Goal: Register for event/course

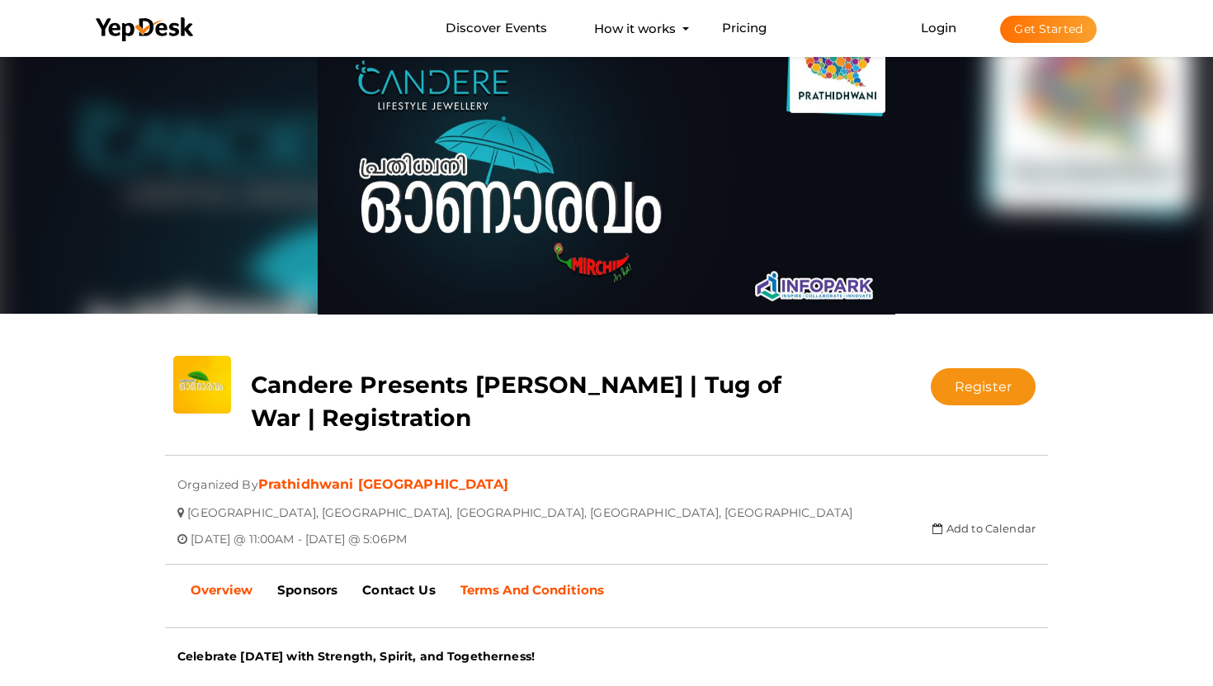
scroll to position [28, 0]
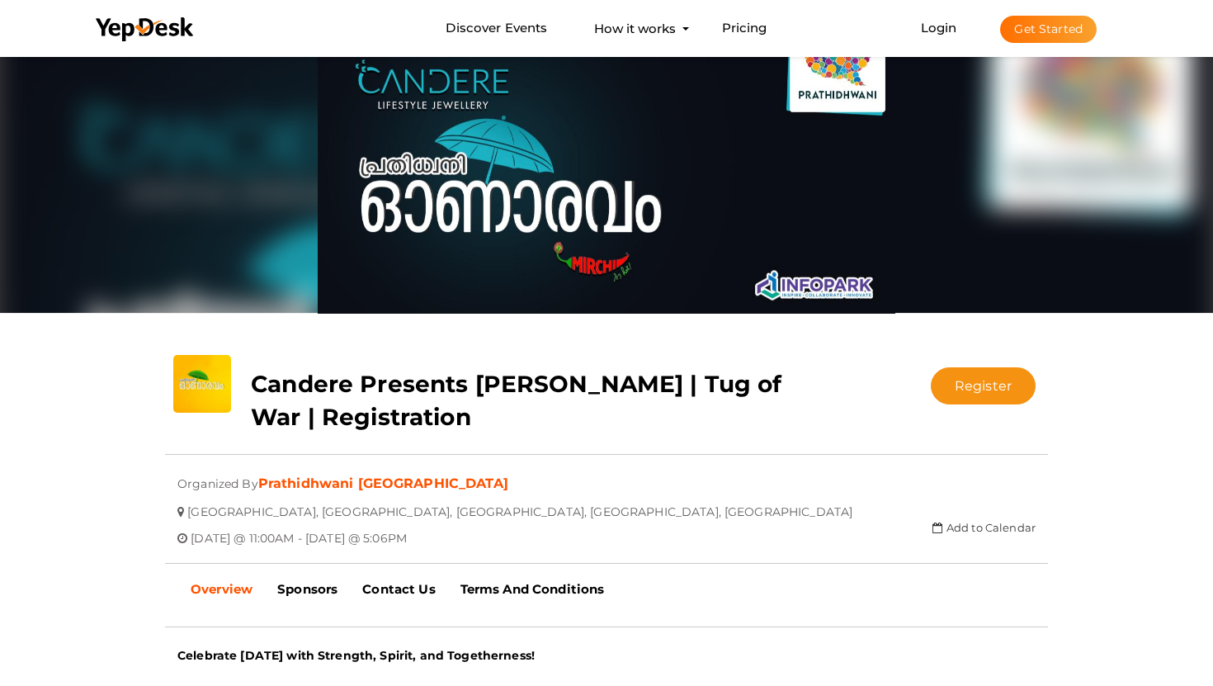
click at [987, 366] on div "Register Registration closed Updating Status Visit Website" at bounding box center [937, 380] width 221 height 50
click at [969, 389] on button "Register" at bounding box center [983, 385] width 105 height 37
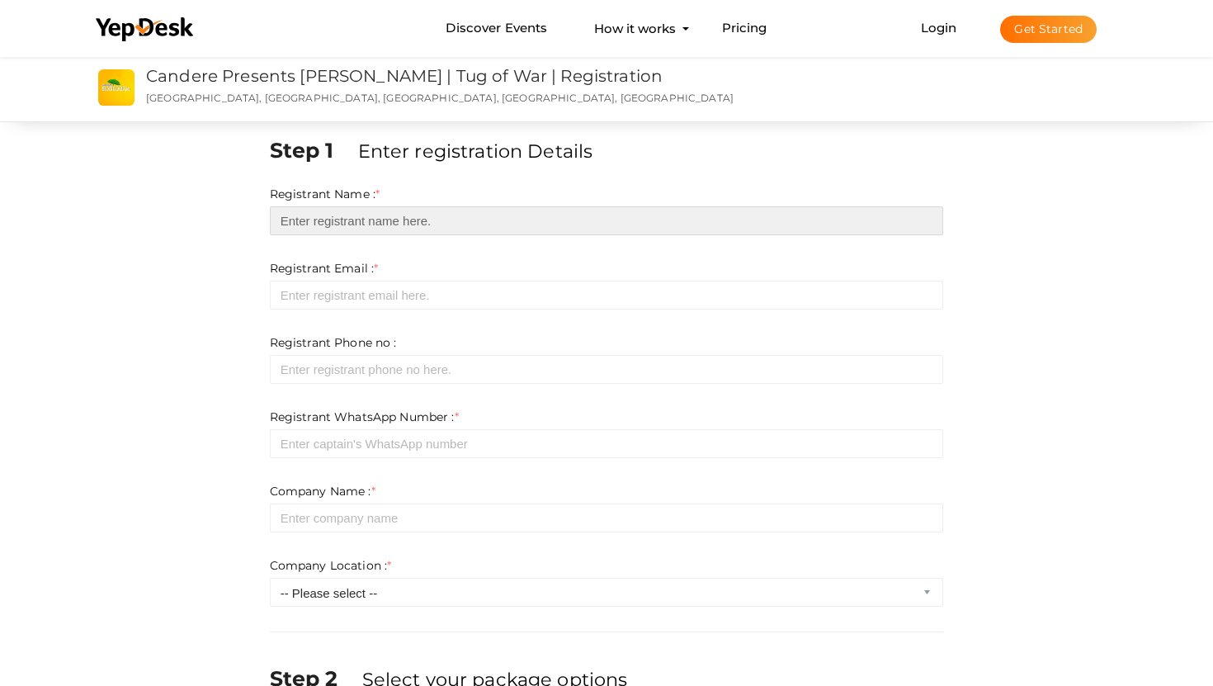
click at [391, 230] on input "text" at bounding box center [607, 220] width 674 height 29
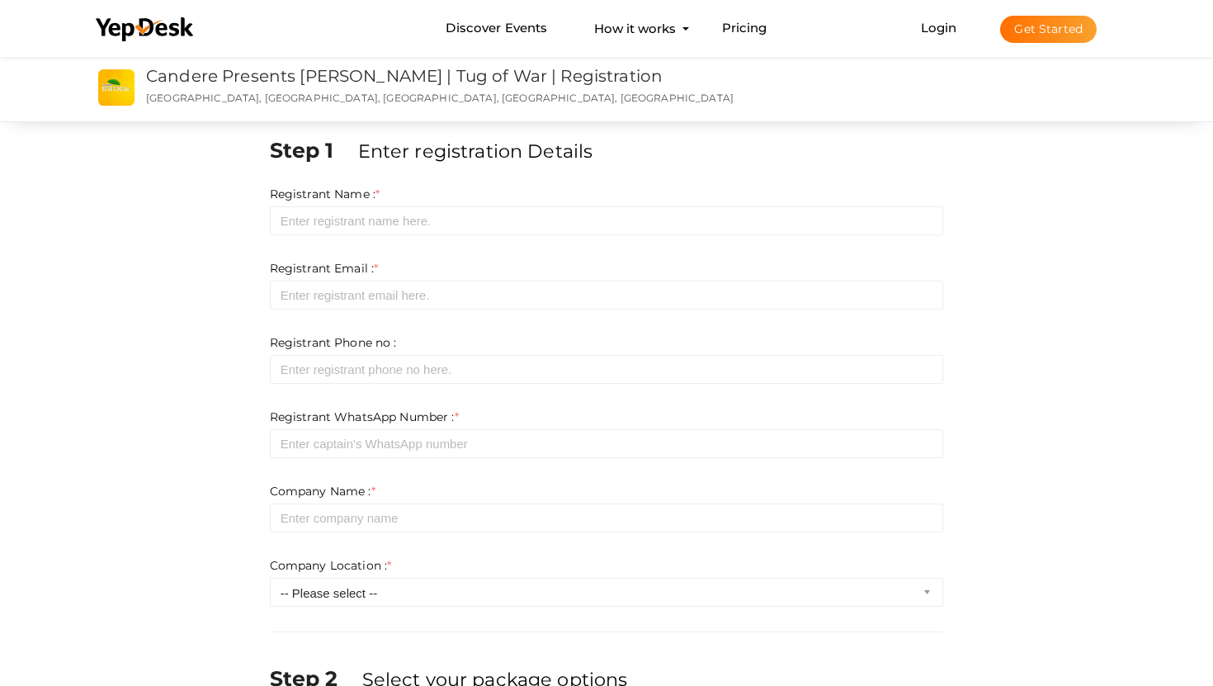
click at [274, 498] on label "Company Name : *" at bounding box center [323, 491] width 106 height 17
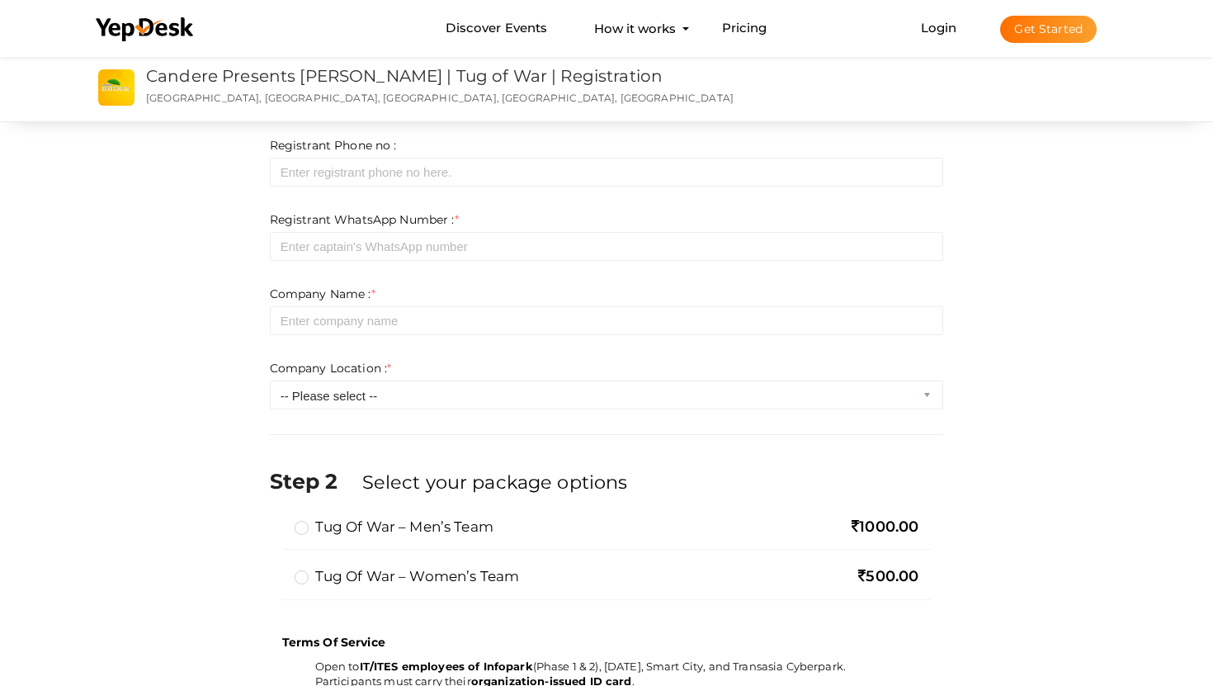
scroll to position [199, 0]
click at [304, 511] on div "Step 2 Select your package options" at bounding box center [607, 490] width 674 height 50
click at [303, 522] on label "Tug of War – Men’s Team" at bounding box center [394, 525] width 199 height 20
click at [278, 518] on input "Tug of War – Men’s Team" at bounding box center [278, 518] width 0 height 0
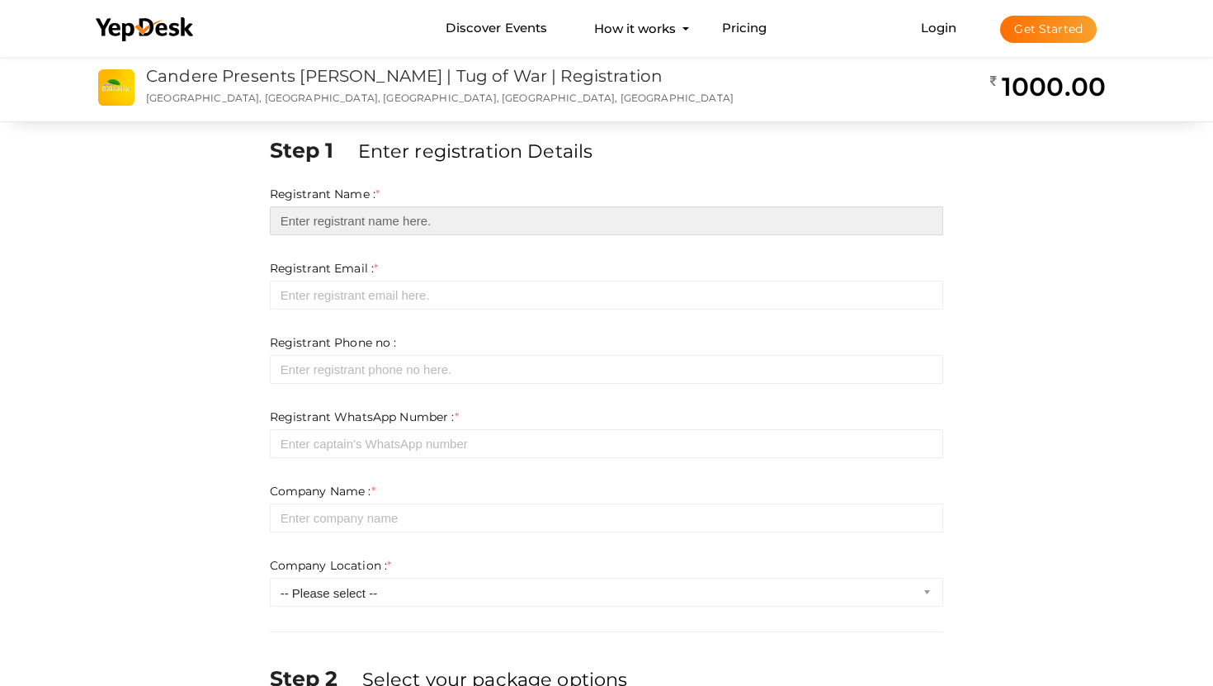
click at [499, 211] on input "text" at bounding box center [607, 220] width 674 height 29
type input "Hexnode"
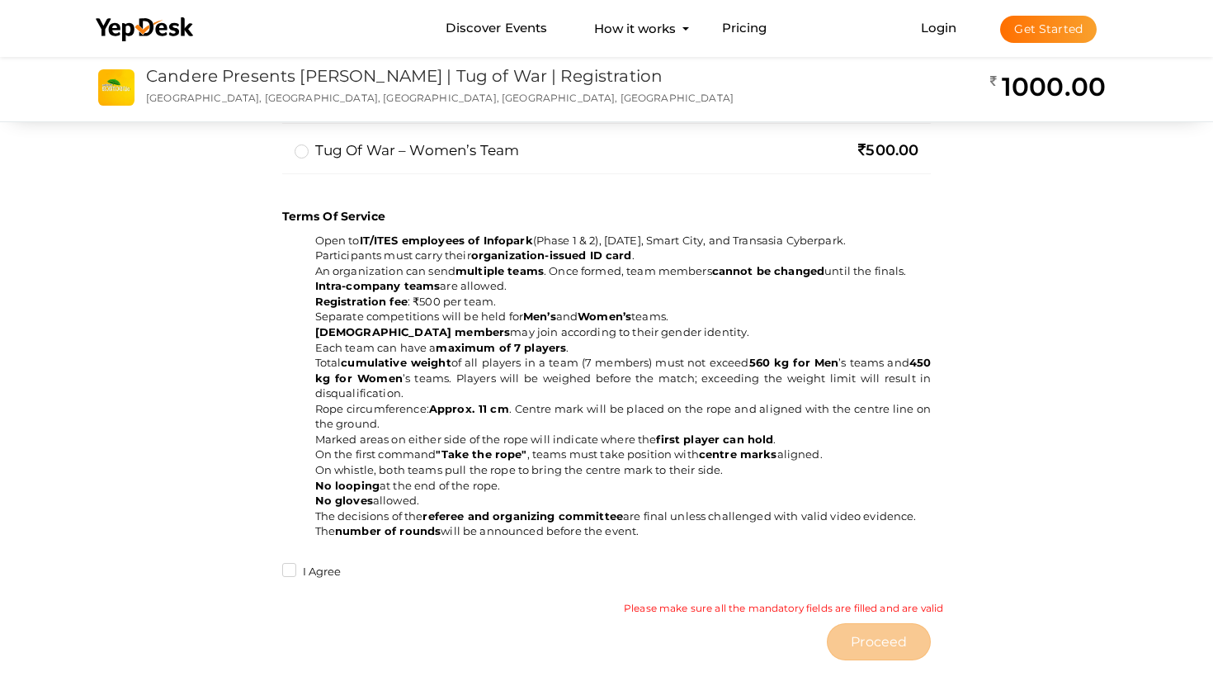
scroll to position [649, 0]
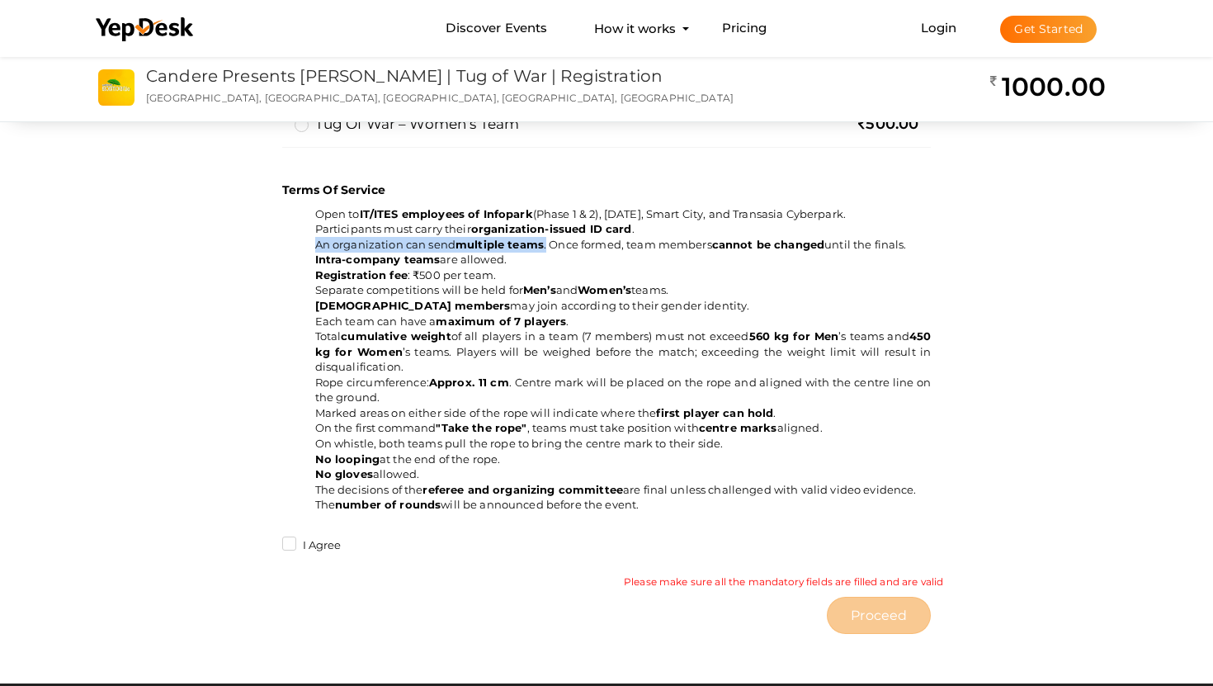
drag, startPoint x: 313, startPoint y: 248, endPoint x: 546, endPoint y: 248, distance: 233.5
click at [546, 248] on ul "Open to IT/ITES employees of Infopark (Phase 1 & 2), [DATE], Smart City, and Tr…" at bounding box center [606, 359] width 649 height 306
drag, startPoint x: 517, startPoint y: 262, endPoint x: 281, endPoint y: 257, distance: 236.8
click at [281, 257] on div "Terms Of Service Open to IT/ITES employees of Infopark (Phase 1 & 2), [DATE], S…" at bounding box center [607, 369] width 674 height 409
drag, startPoint x: 507, startPoint y: 273, endPoint x: 323, endPoint y: 265, distance: 183.4
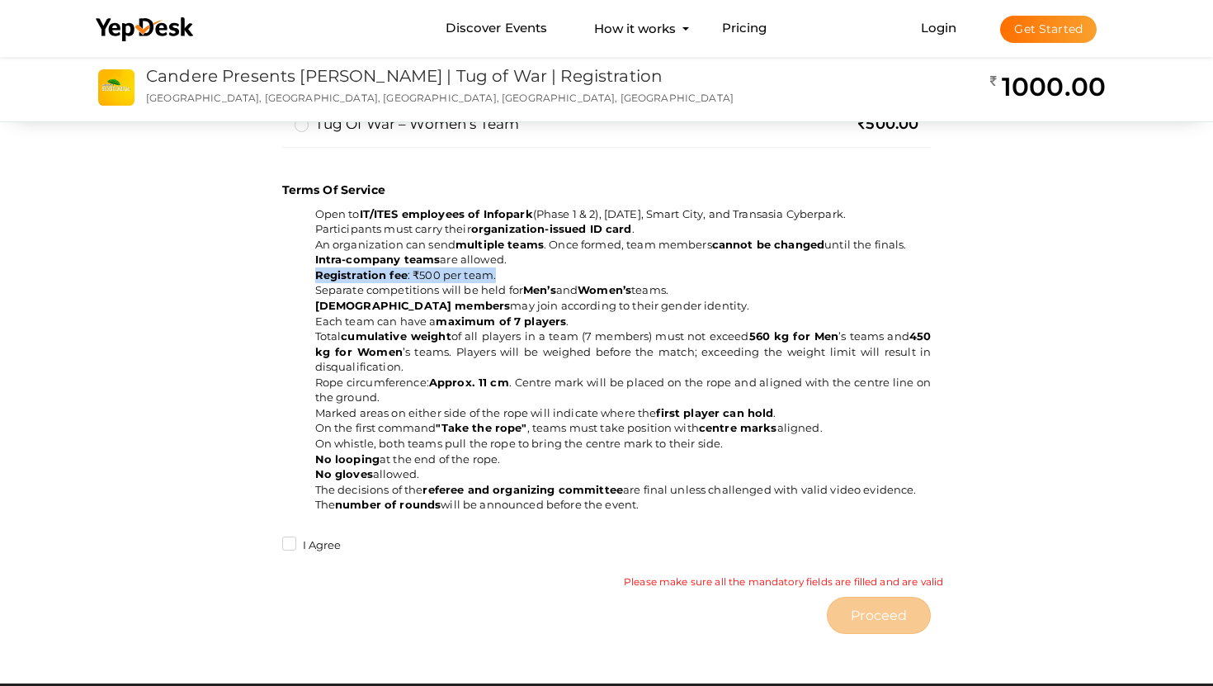
click at [315, 271] on li "Registration fee : ₹500 per team." at bounding box center [623, 275] width 616 height 16
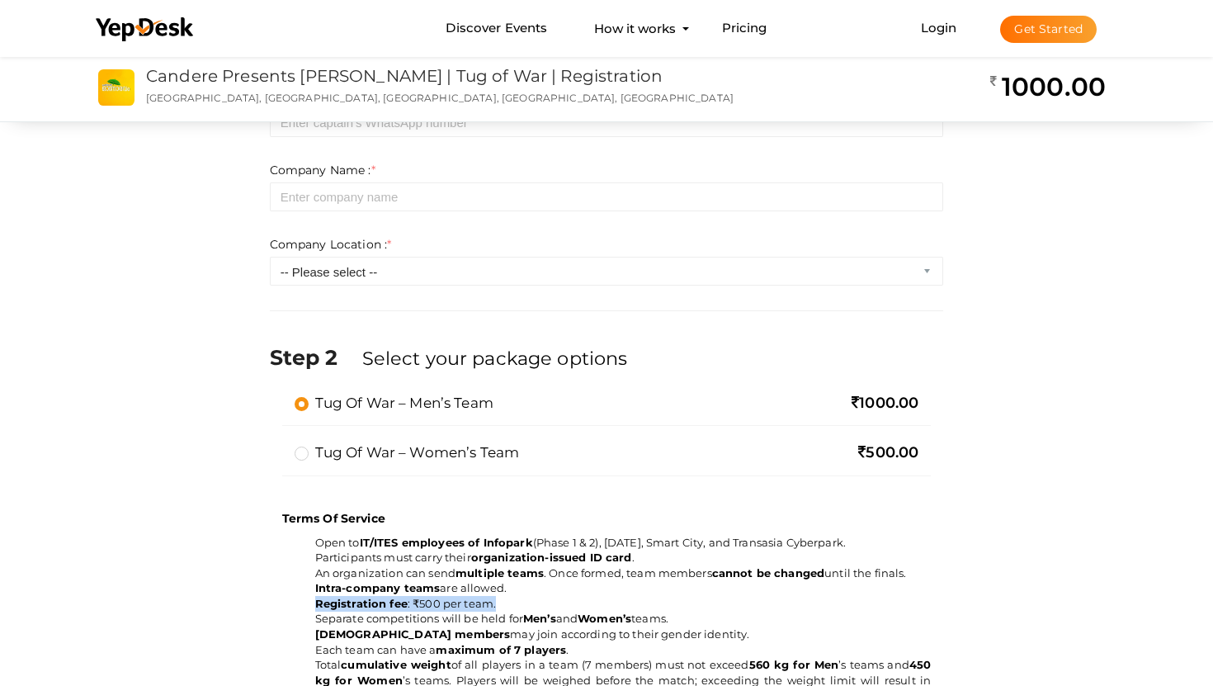
scroll to position [460, 0]
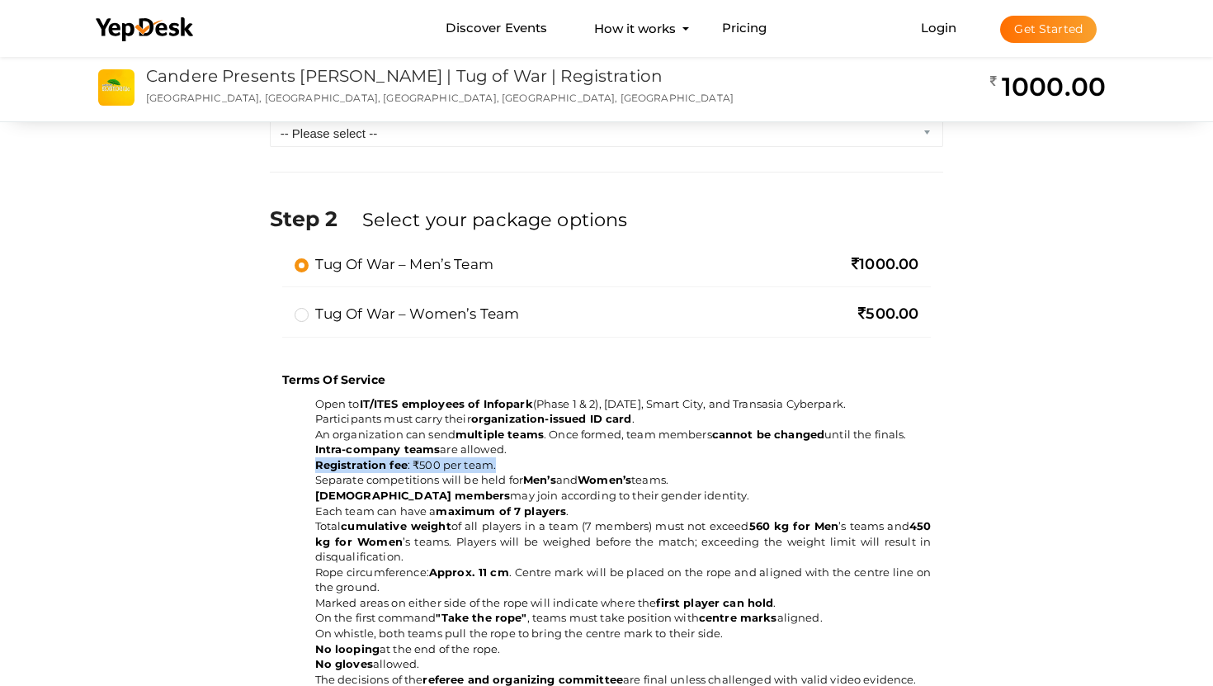
drag, startPoint x: 321, startPoint y: 479, endPoint x: 686, endPoint y: 488, distance: 364.8
click at [686, 488] on ul "Open to IT/ITES employees of Infopark (Phase 1 & 2), [DATE], Smart City, and Tr…" at bounding box center [606, 549] width 649 height 306
click at [635, 513] on li "Each team can have a maximum of 7 players ." at bounding box center [623, 511] width 616 height 16
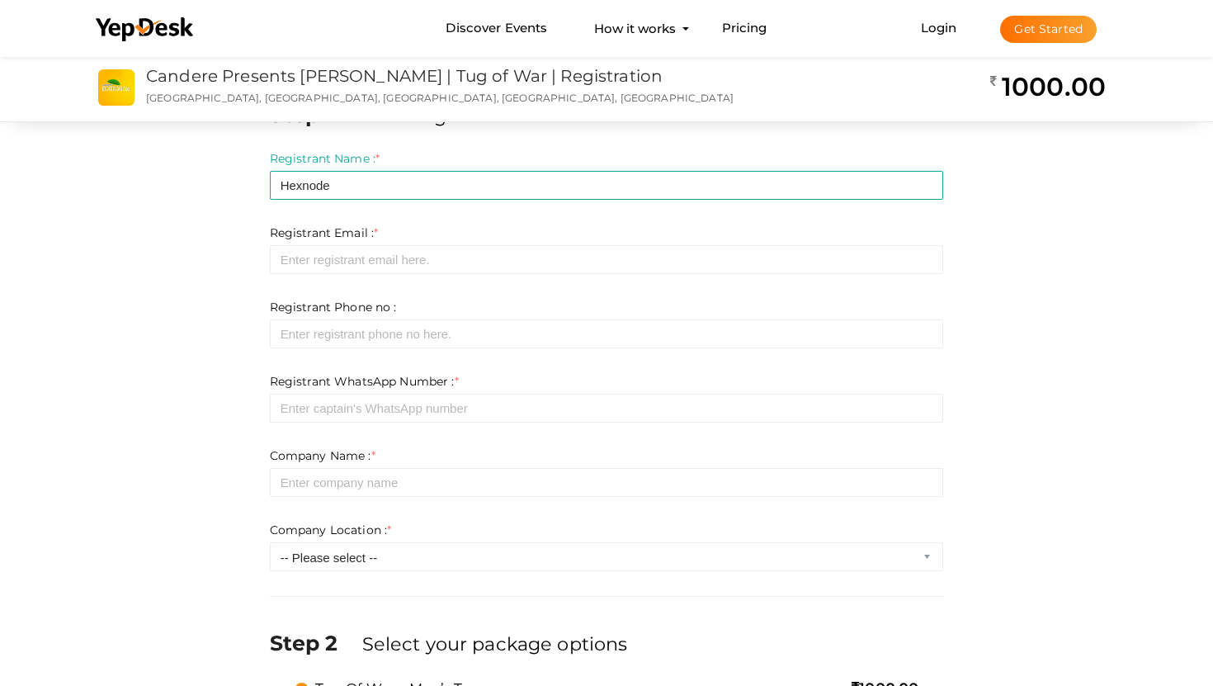
scroll to position [9, 0]
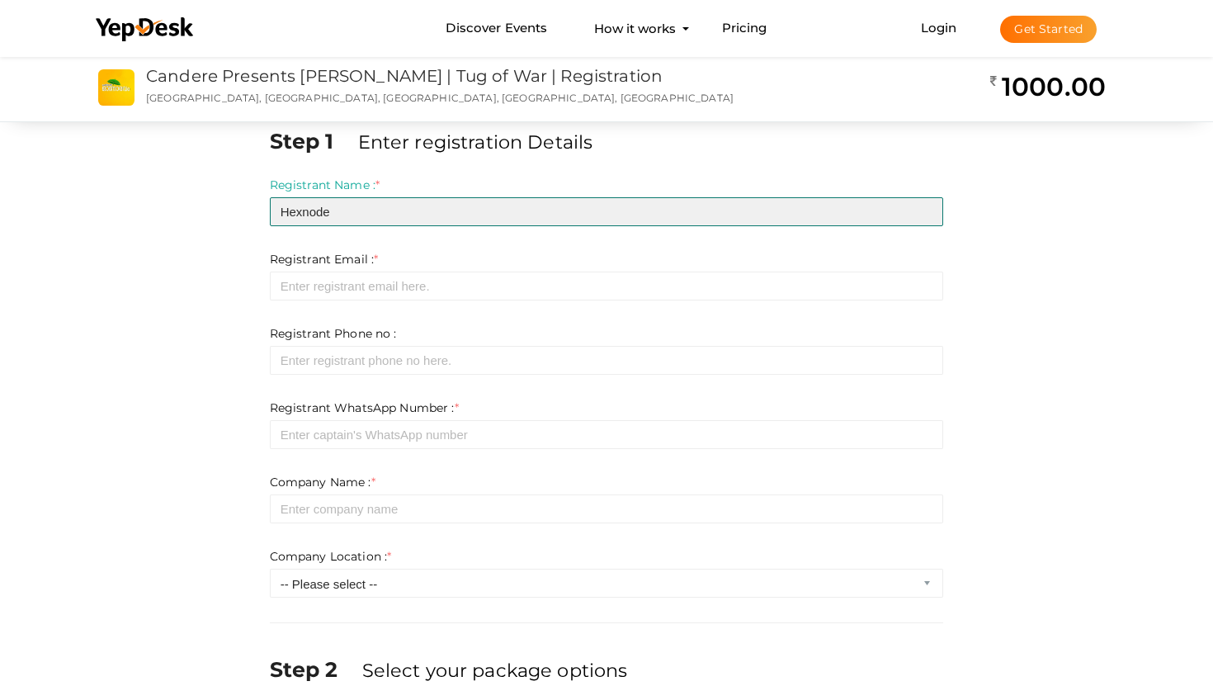
click at [369, 213] on input "Hexnode" at bounding box center [607, 211] width 674 height 29
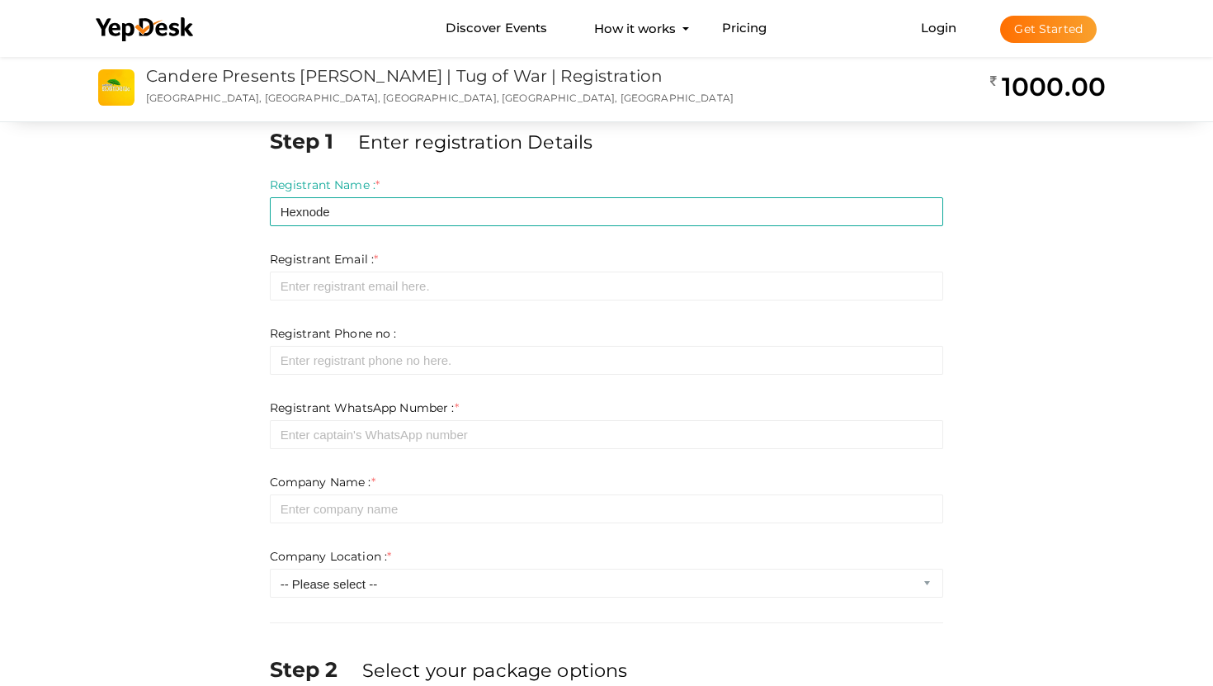
click at [370, 267] on div "Registrant Email : * Required. Invalid email Invalid phone number Invalid Forma…" at bounding box center [607, 276] width 674 height 50
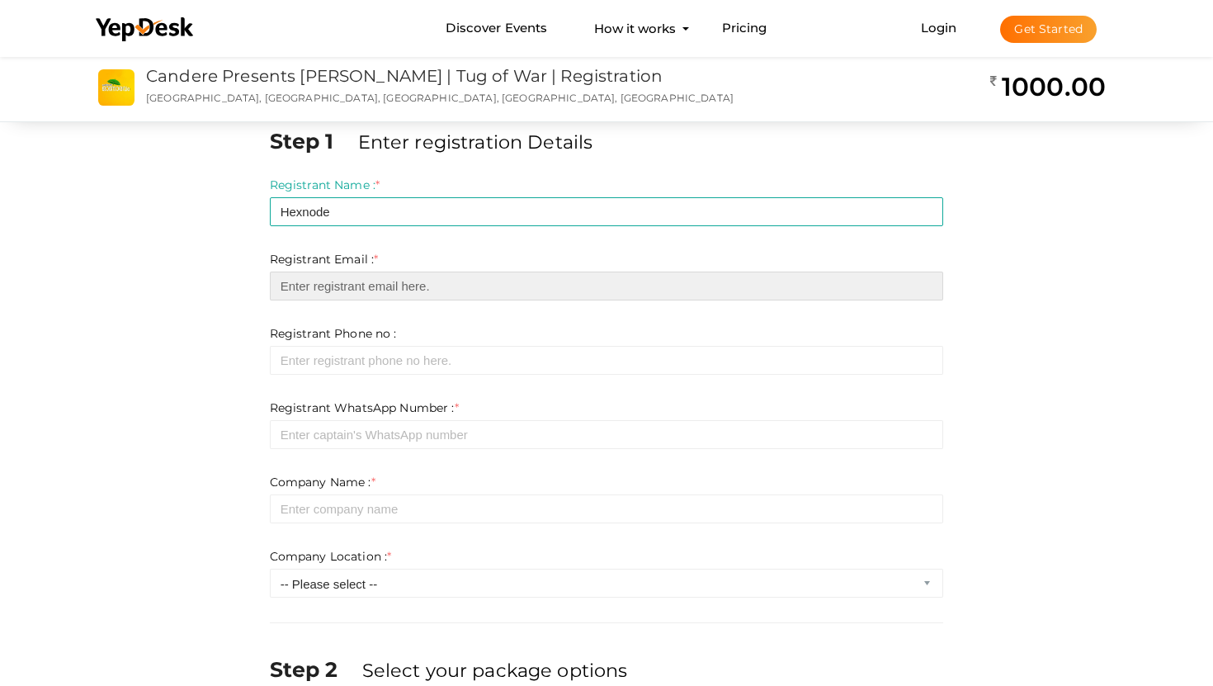
click at [366, 285] on input "email" at bounding box center [607, 285] width 674 height 29
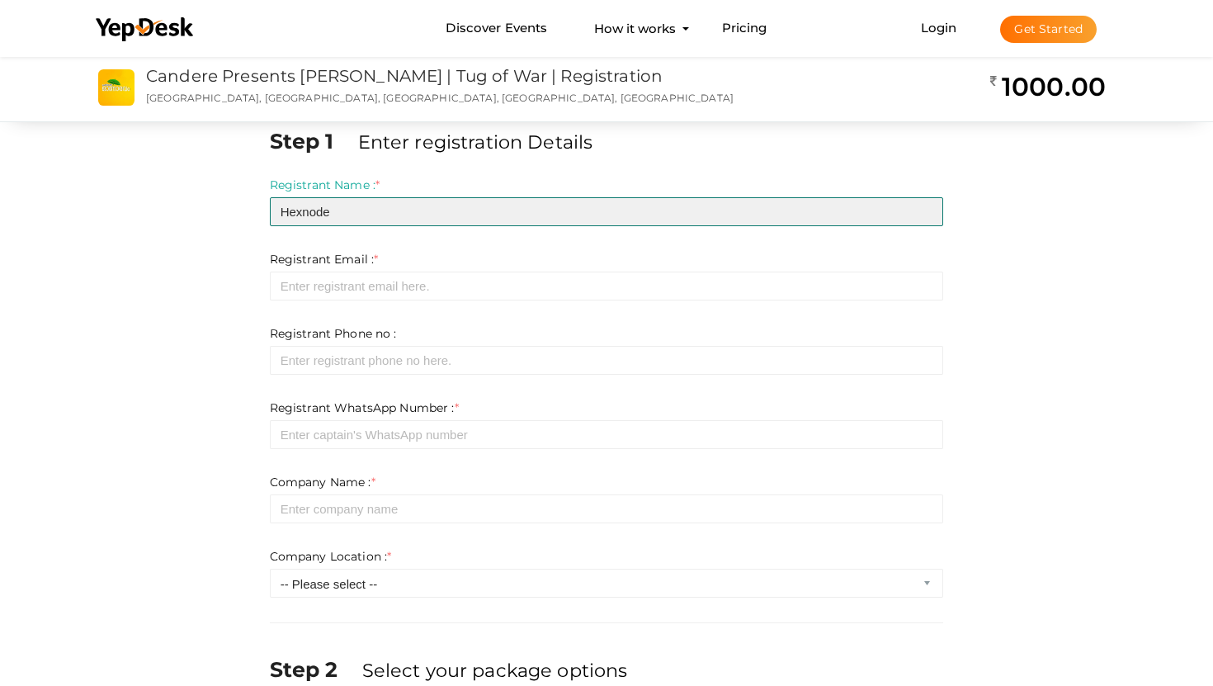
click at [381, 203] on input "Hexnode" at bounding box center [607, 211] width 674 height 29
type input "[PERSON_NAME]"
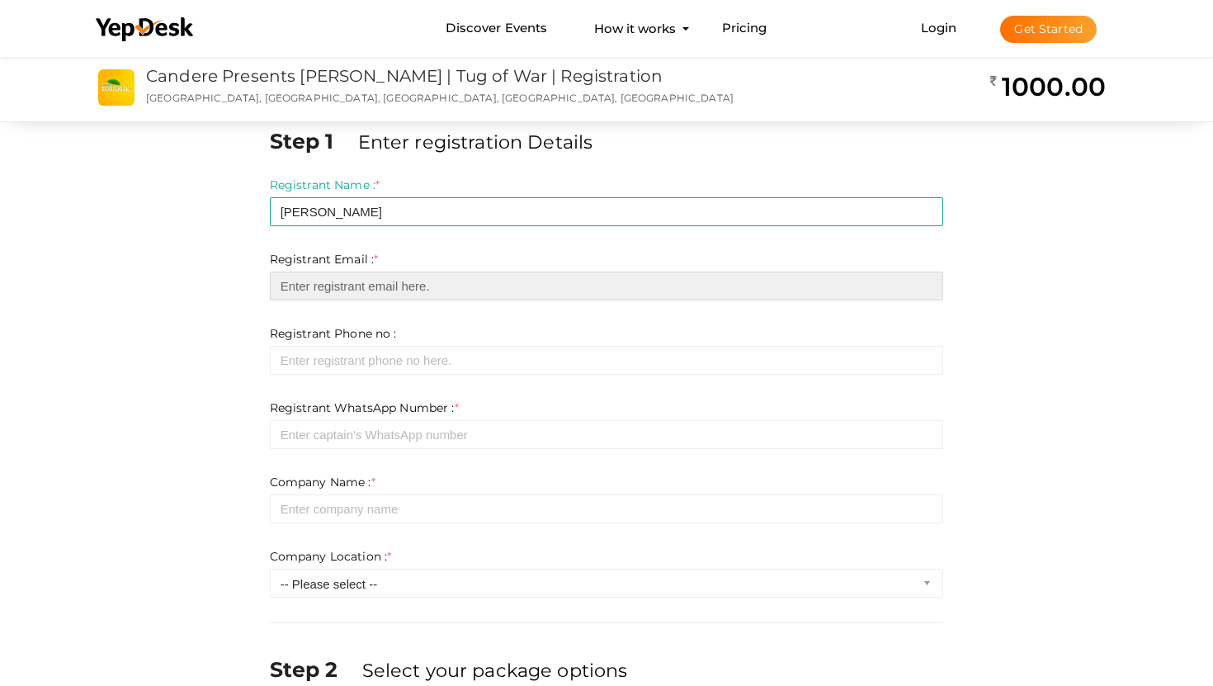
click at [387, 284] on input "email" at bounding box center [607, 285] width 674 height 29
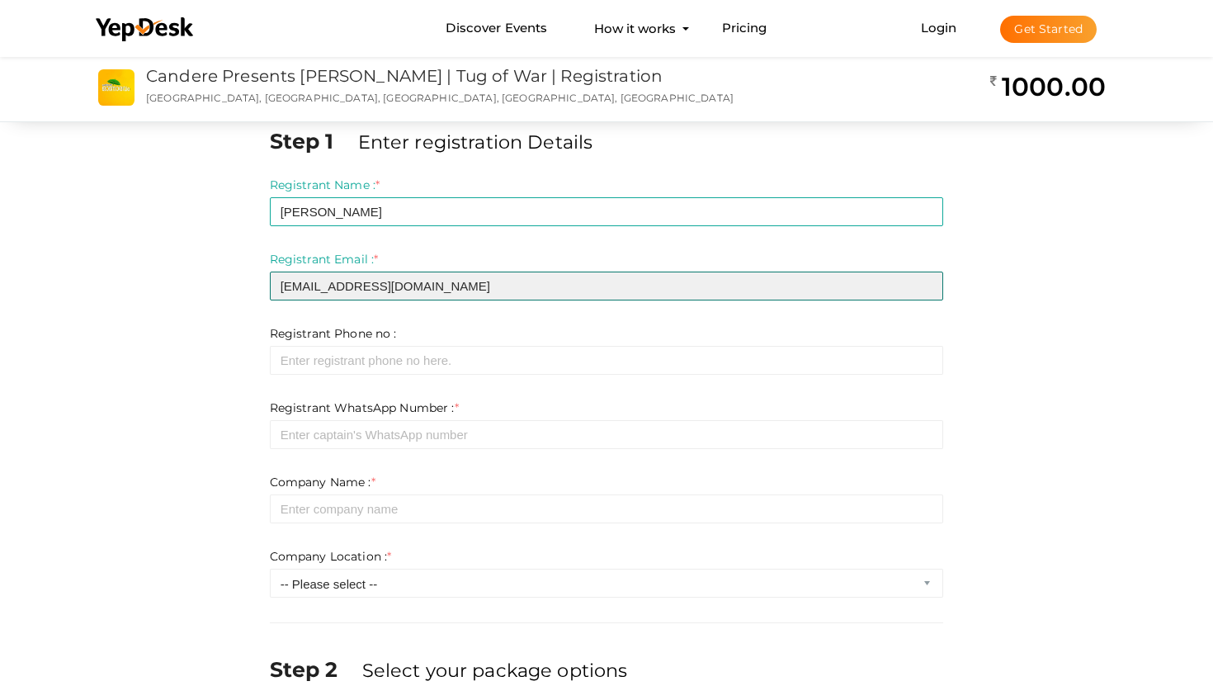
click at [373, 290] on input "[EMAIL_ADDRESS][DOMAIN_NAME]" at bounding box center [607, 285] width 674 height 29
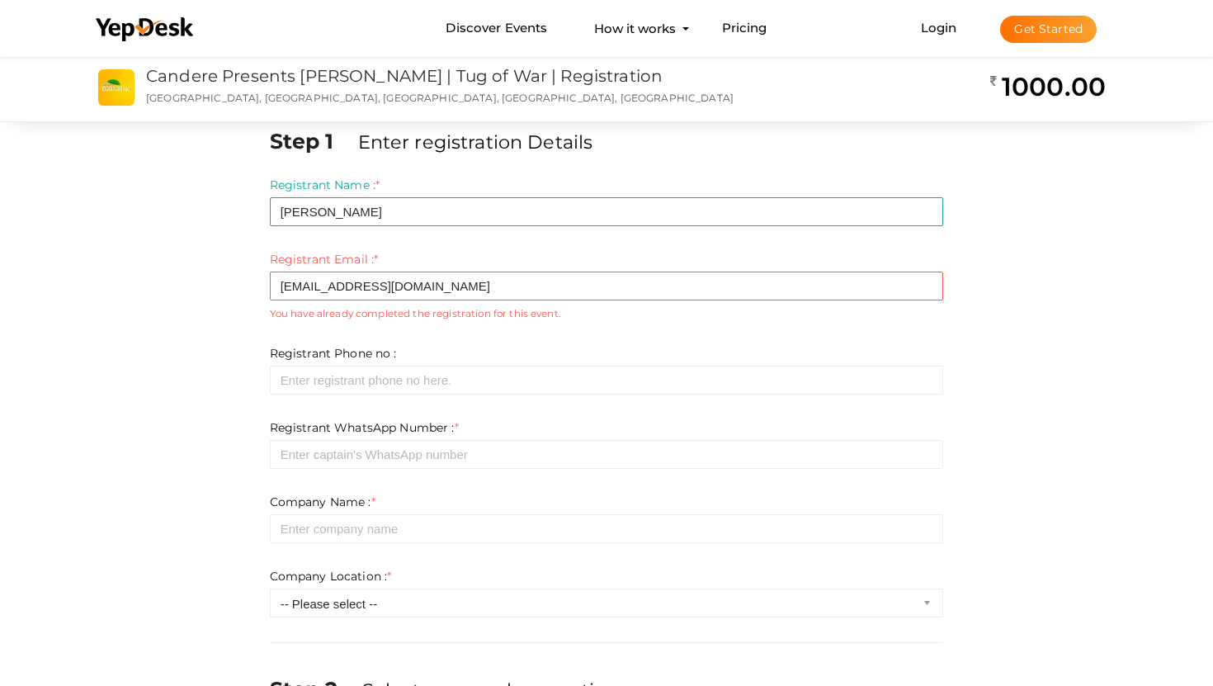
click at [479, 309] on small "You have already completed the registration for this event." at bounding box center [607, 313] width 674 height 14
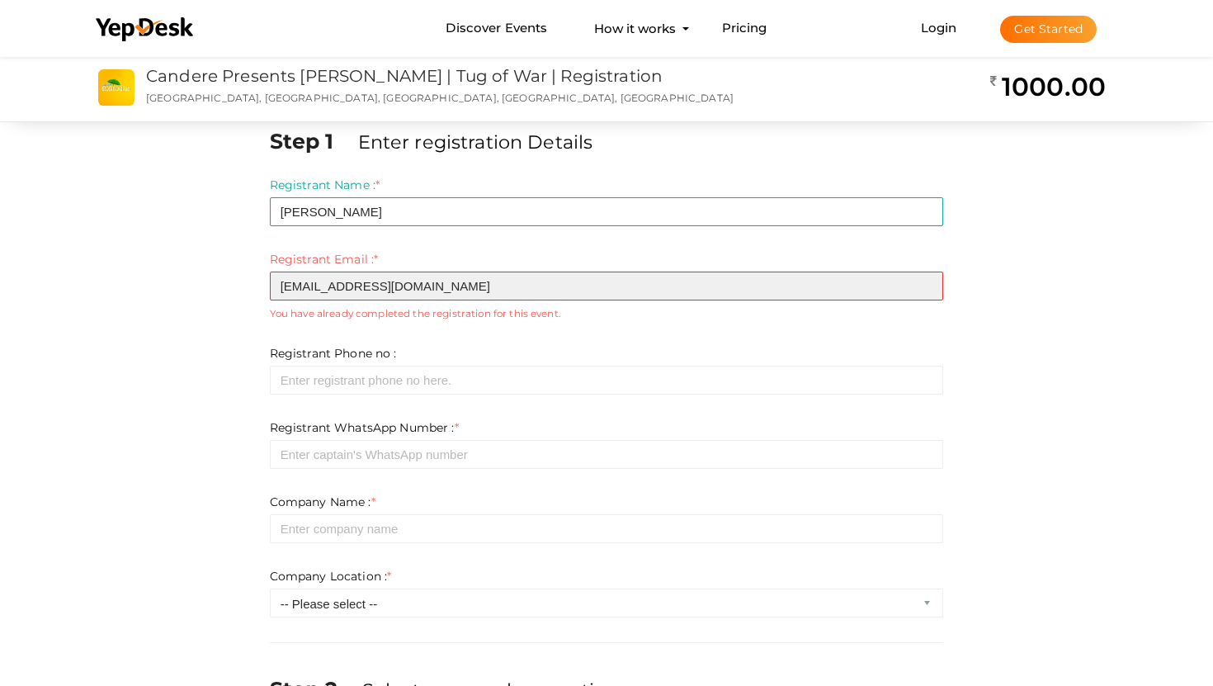
click at [340, 285] on input "[EMAIL_ADDRESS][DOMAIN_NAME]" at bounding box center [607, 285] width 674 height 29
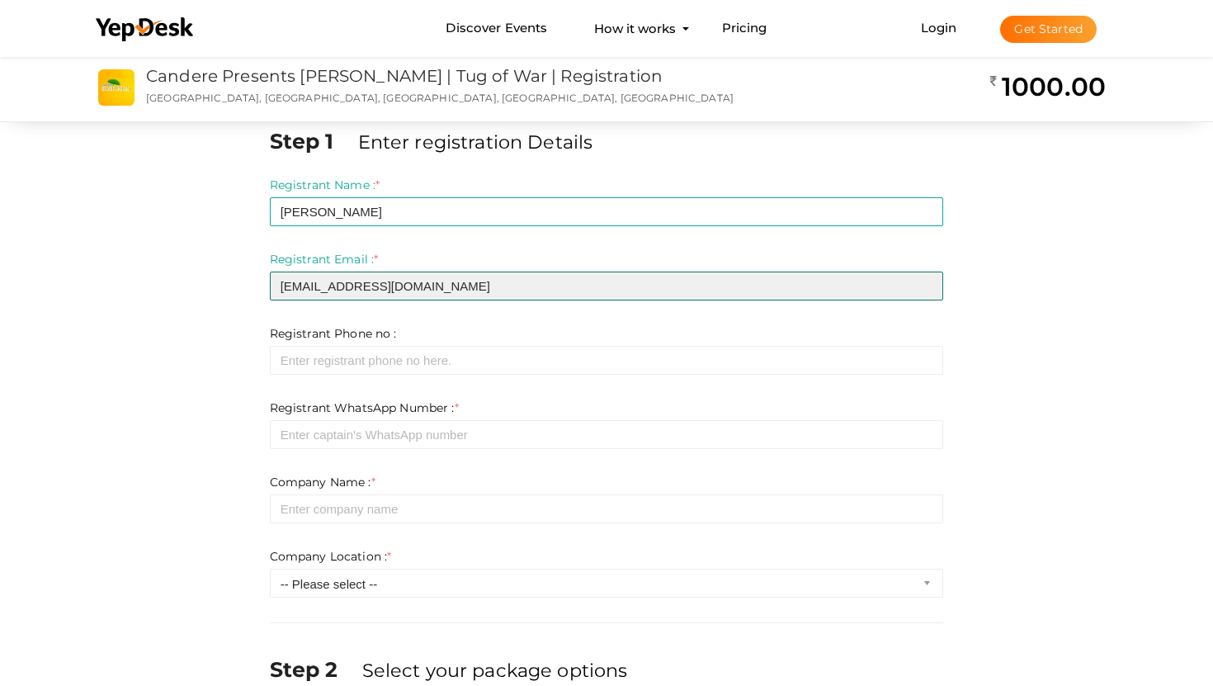
type input "[EMAIL_ADDRESS][DOMAIN_NAME]"
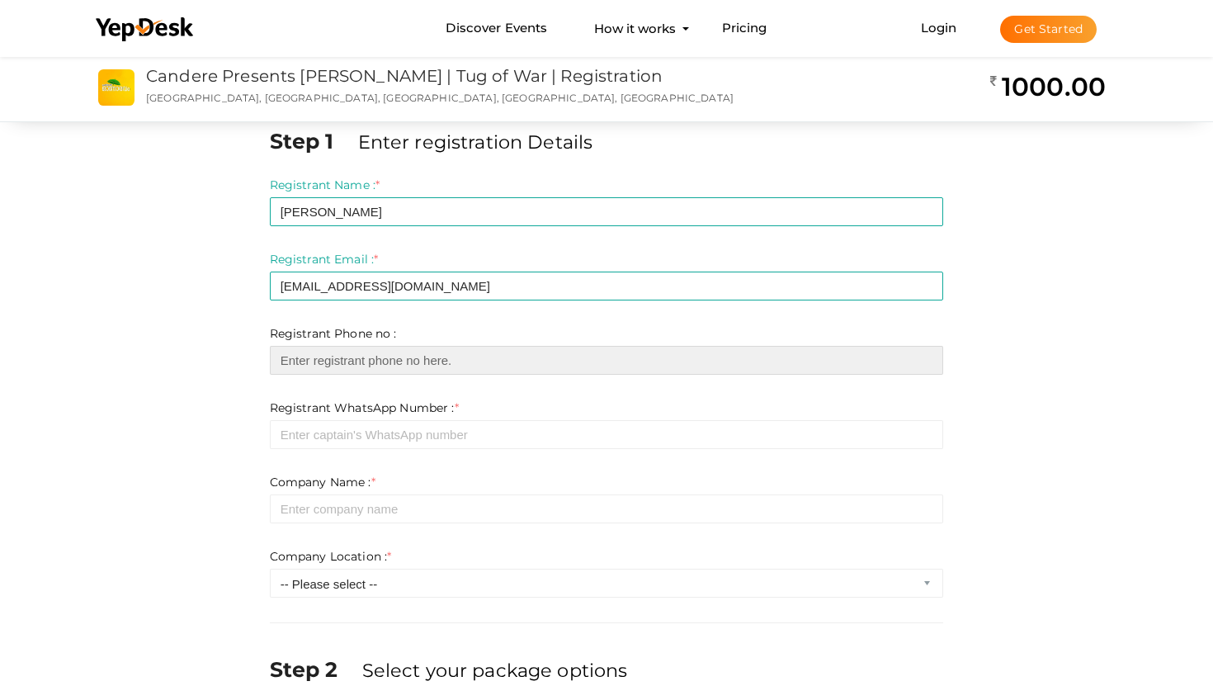
click at [301, 362] on input "number" at bounding box center [607, 360] width 674 height 29
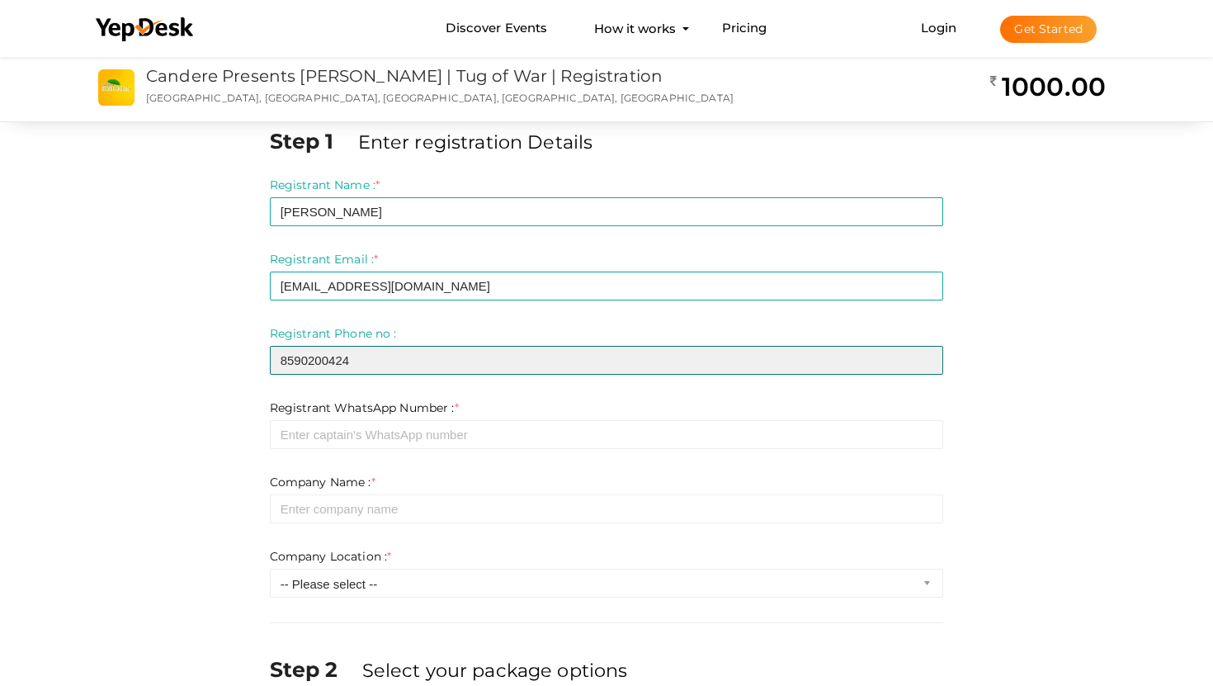
type input "8590200424"
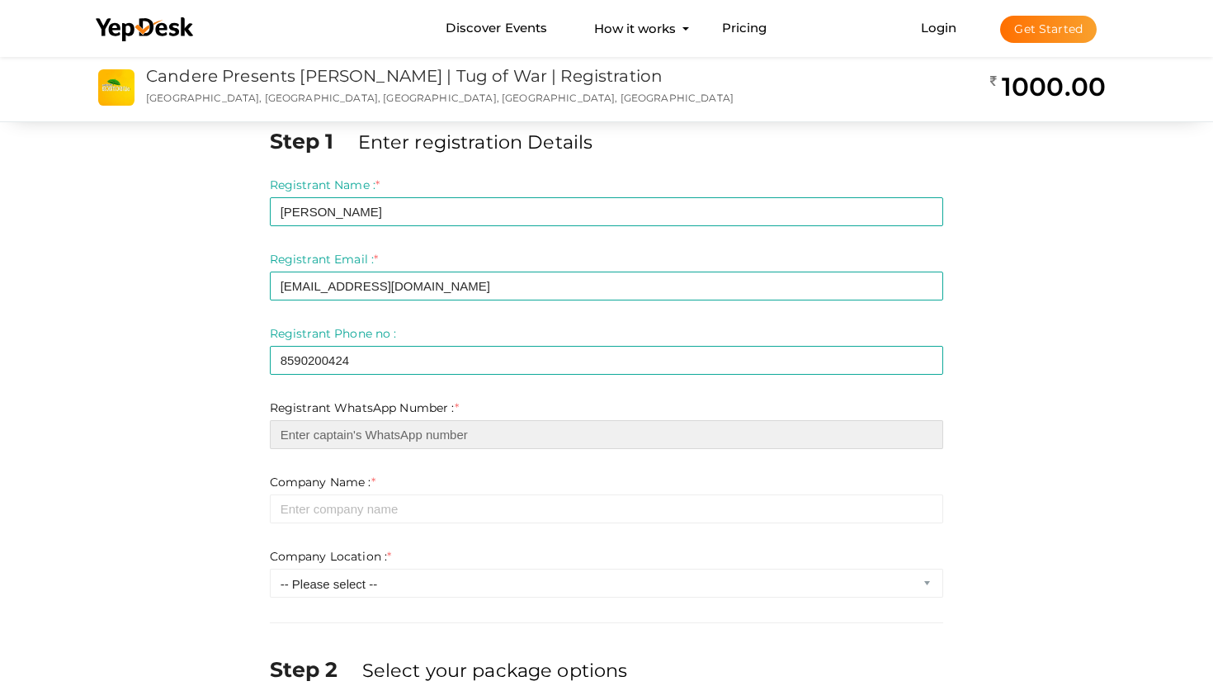
click at [391, 426] on input "number" at bounding box center [607, 434] width 674 height 29
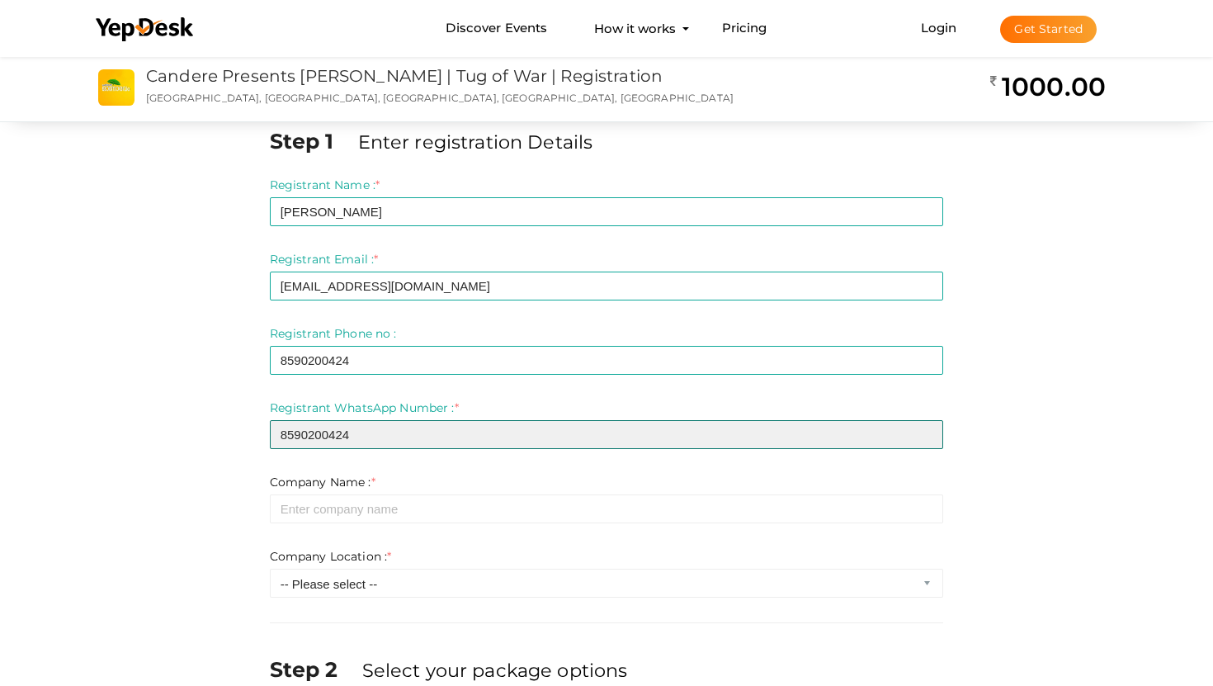
type input "8590200424"
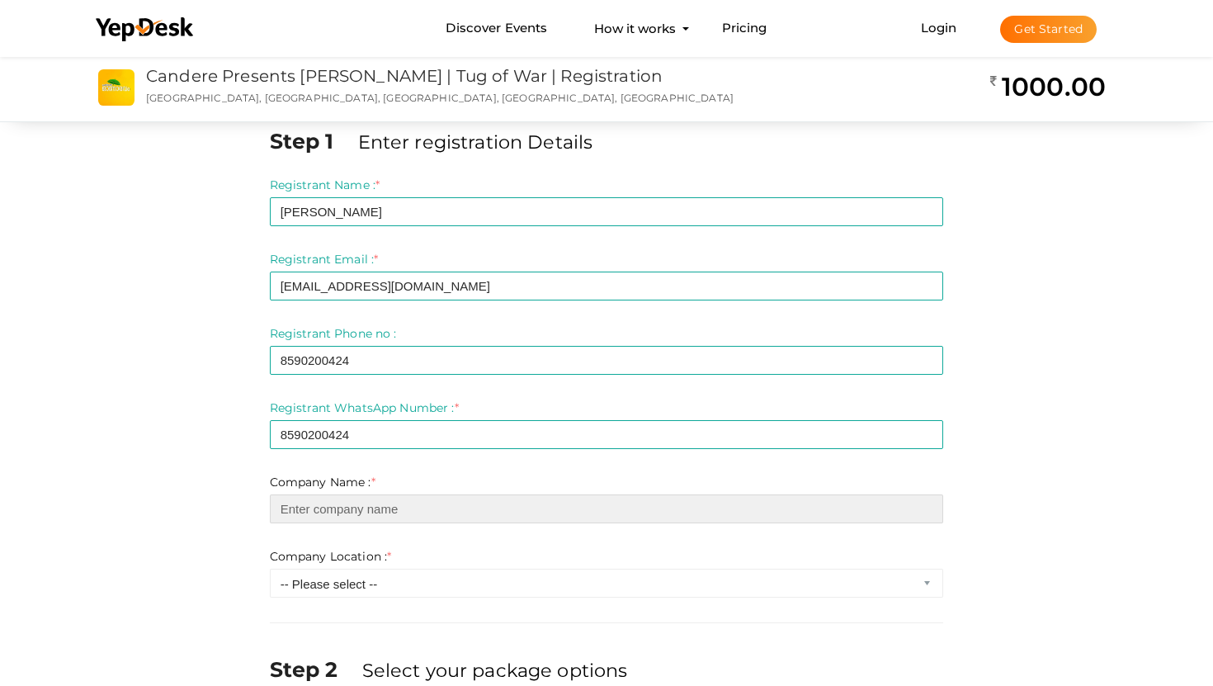
click at [314, 496] on input "text" at bounding box center [607, 508] width 674 height 29
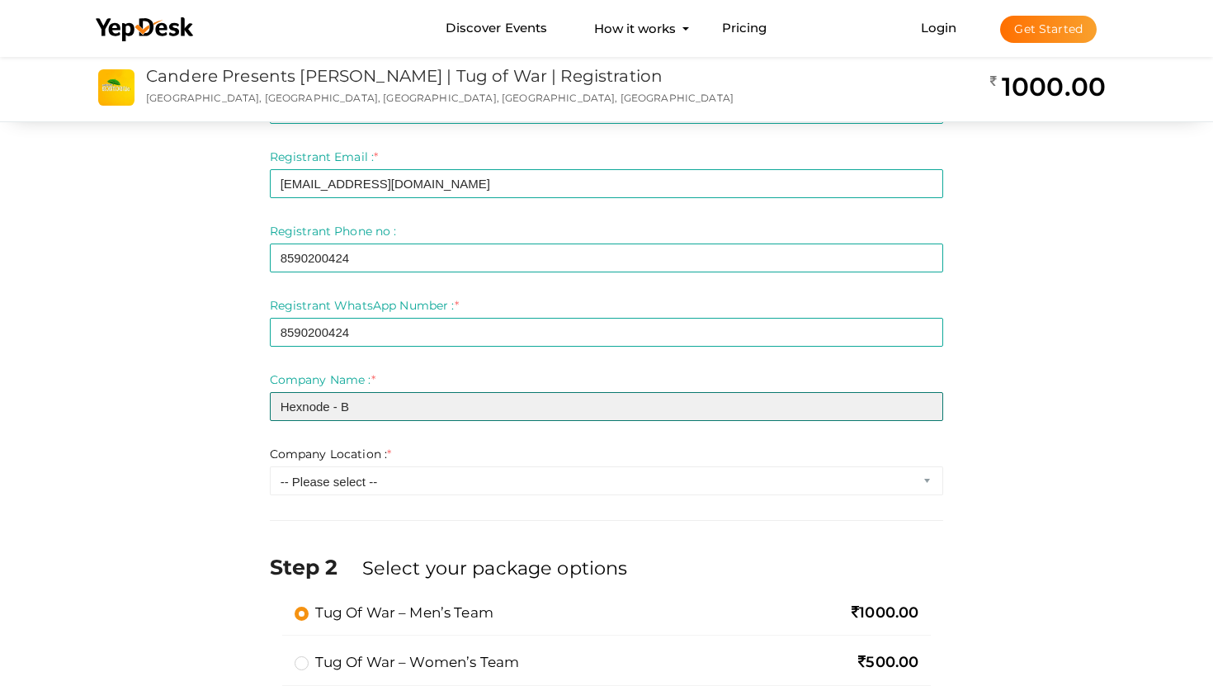
type input "Hexnode - B"
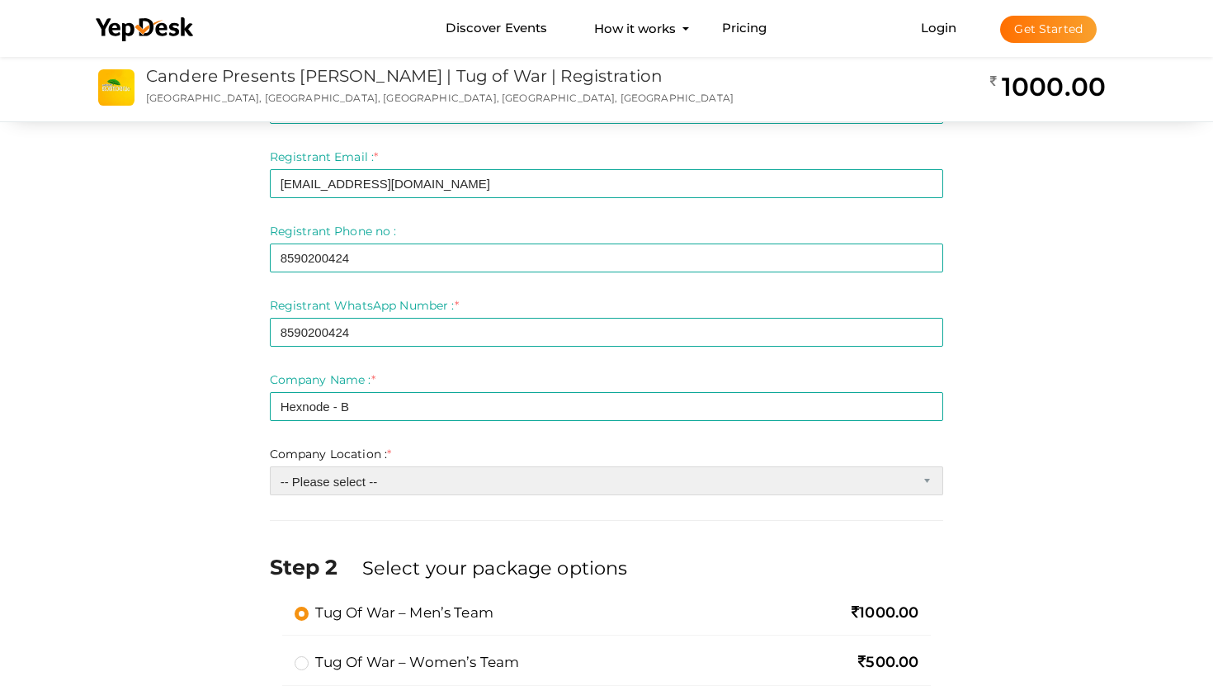
click at [381, 479] on select "-- Please select -- Inside Infopark Phase 1 Inside Infopark Phase 2 [DATE] Info…" at bounding box center [607, 480] width 674 height 29
select select "1"
click at [270, 466] on select "-- Please select -- Inside Infopark Phase 1 Inside Infopark Phase 2 [DATE] Info…" at bounding box center [607, 480] width 674 height 29
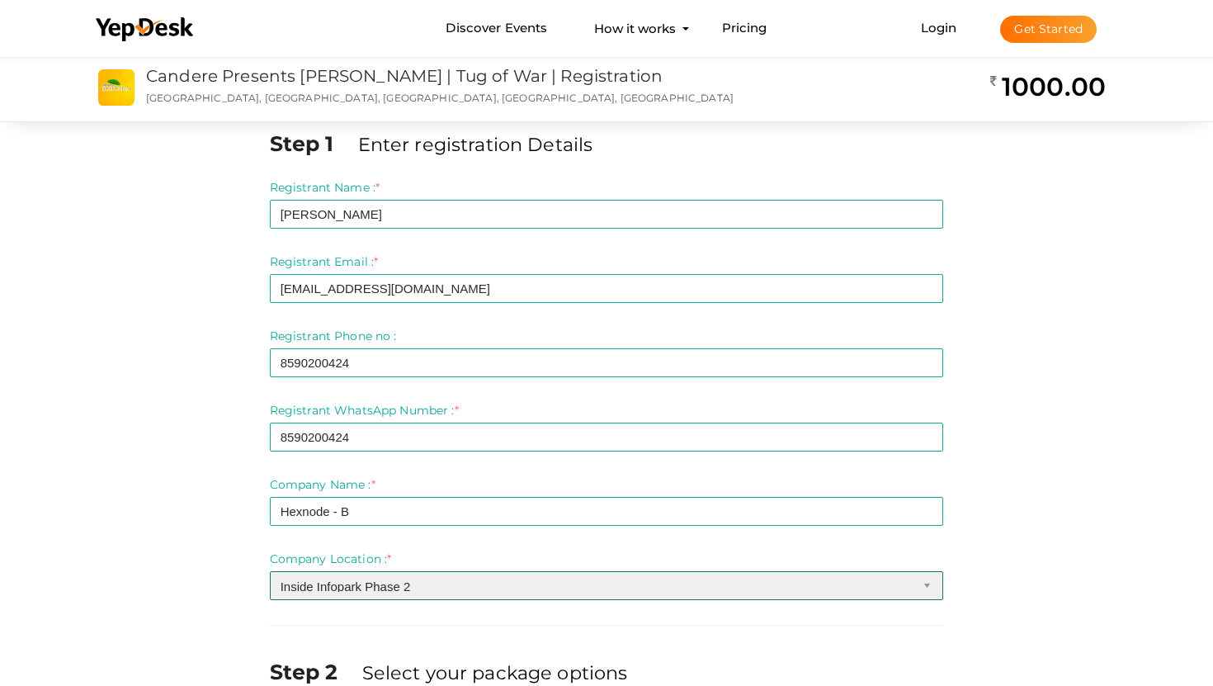
scroll to position [7, 0]
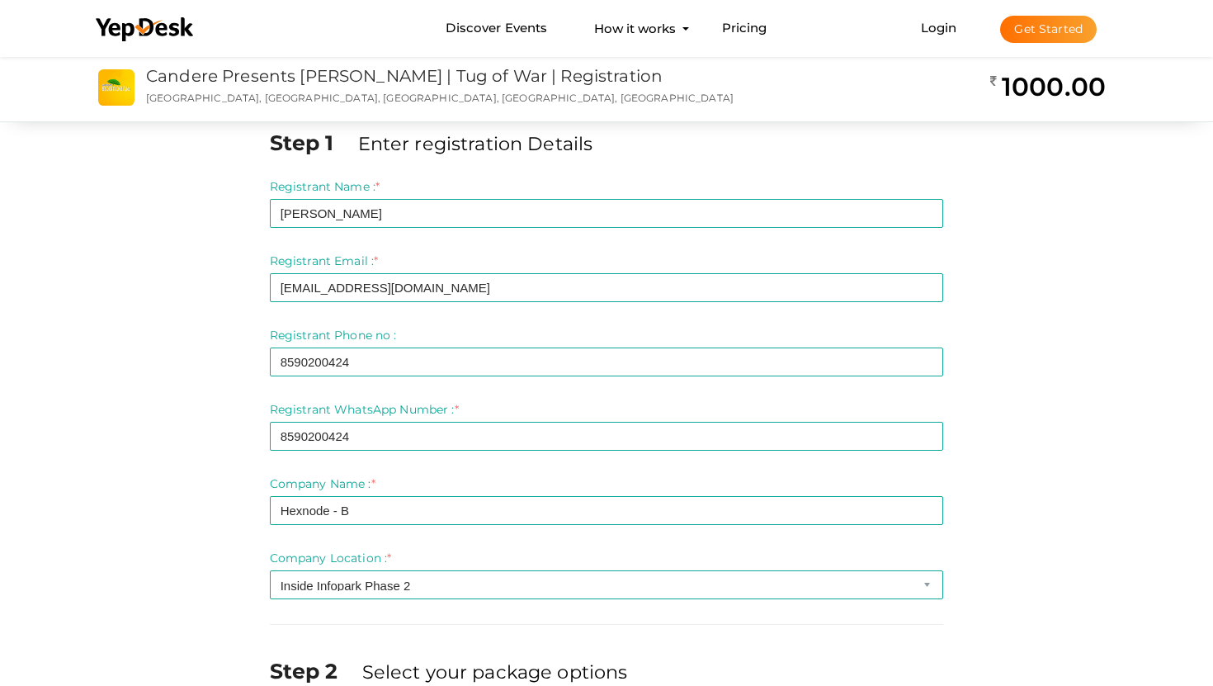
click at [362, 493] on div "Company Name : * Hexnode - B Invalid Email Required. Limit exceeds. Limit is - …" at bounding box center [607, 500] width 674 height 50
click at [370, 539] on form "Registrant Name : * [PERSON_NAME] Required. Invalid email Invalid phone number …" at bounding box center [607, 388] width 674 height 421
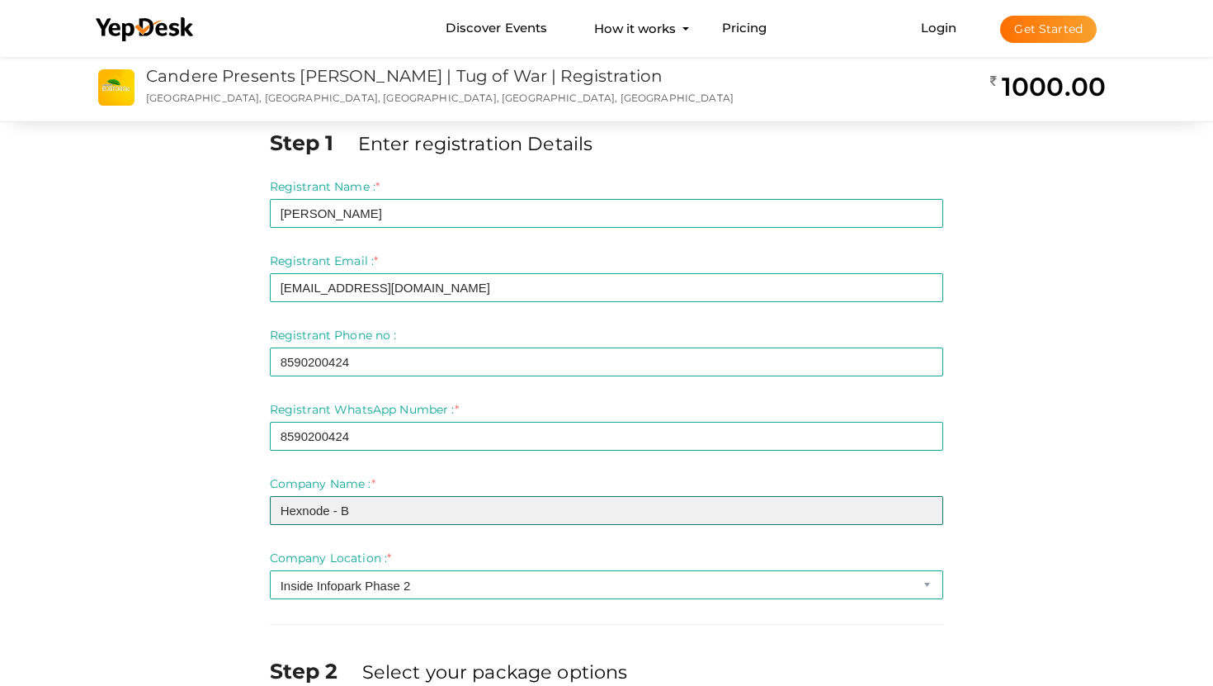
click at [375, 502] on input "Hexnode - B" at bounding box center [607, 510] width 674 height 29
click at [381, 502] on input "Hexnode - B" at bounding box center [607, 510] width 674 height 29
click at [380, 508] on input "Hexnode - B" at bounding box center [607, 510] width 674 height 29
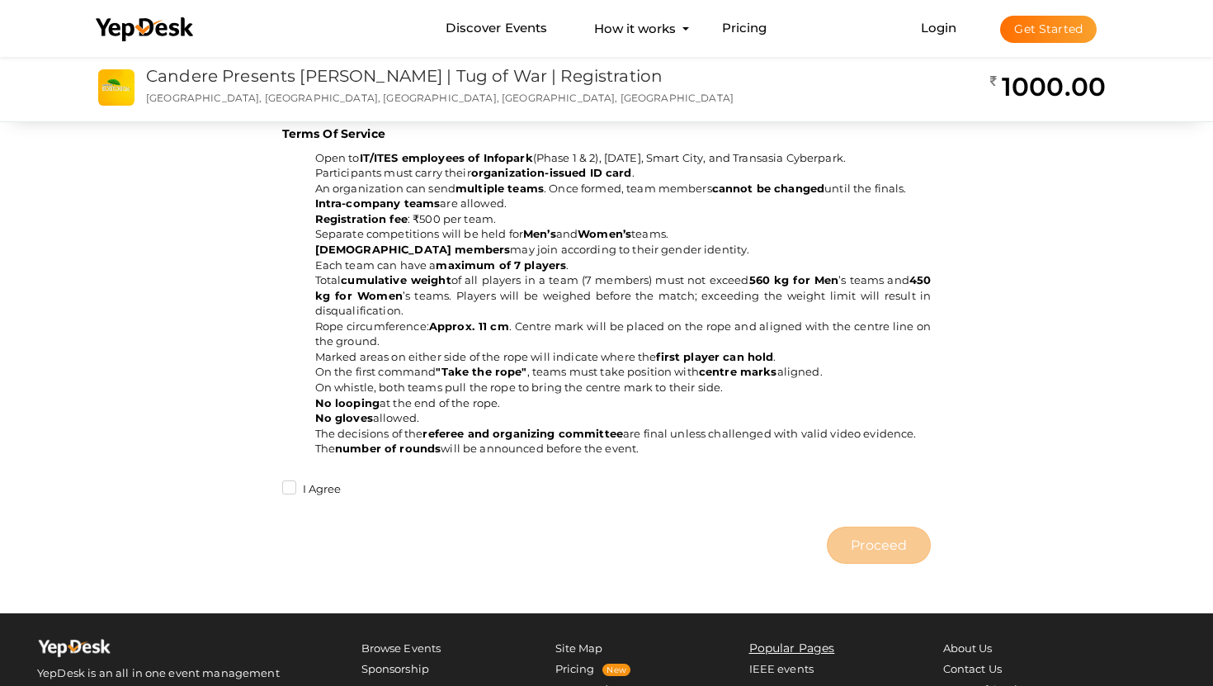
scroll to position [706, 0]
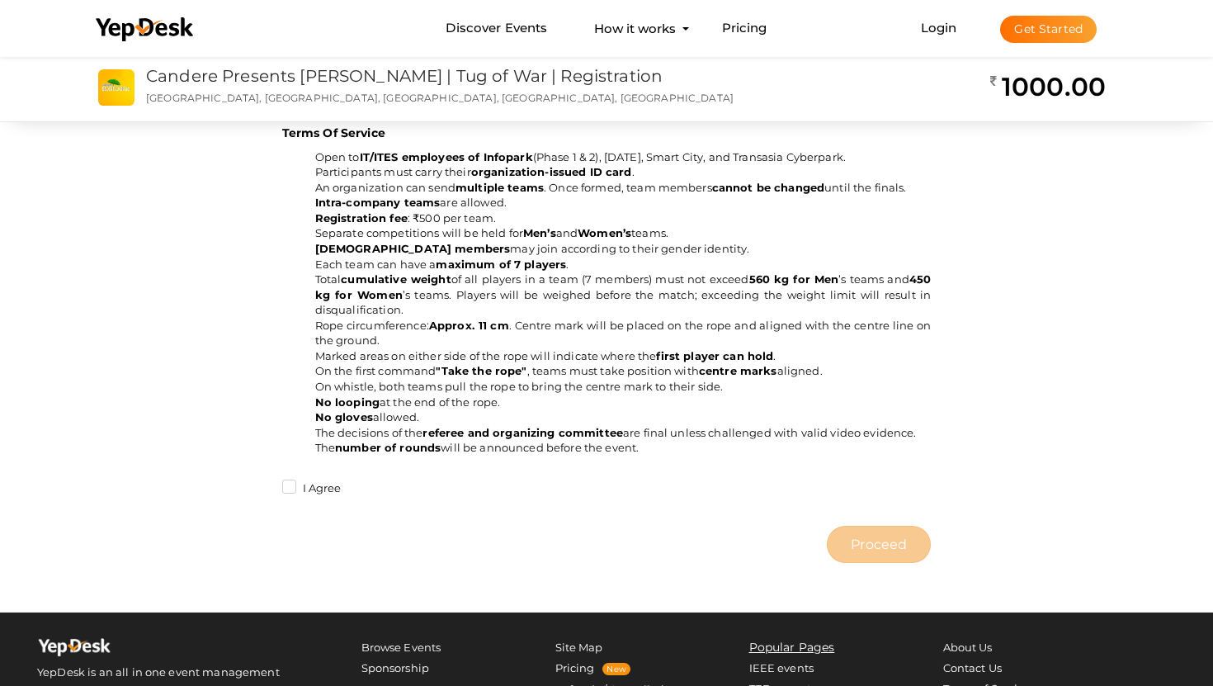
type input "Hexnode - B Team"
click at [294, 480] on label "I Agree" at bounding box center [311, 488] width 59 height 17
click at [266, 484] on input "I Agree" at bounding box center [266, 484] width 0 height 0
click at [893, 537] on span "Proceed" at bounding box center [879, 544] width 56 height 19
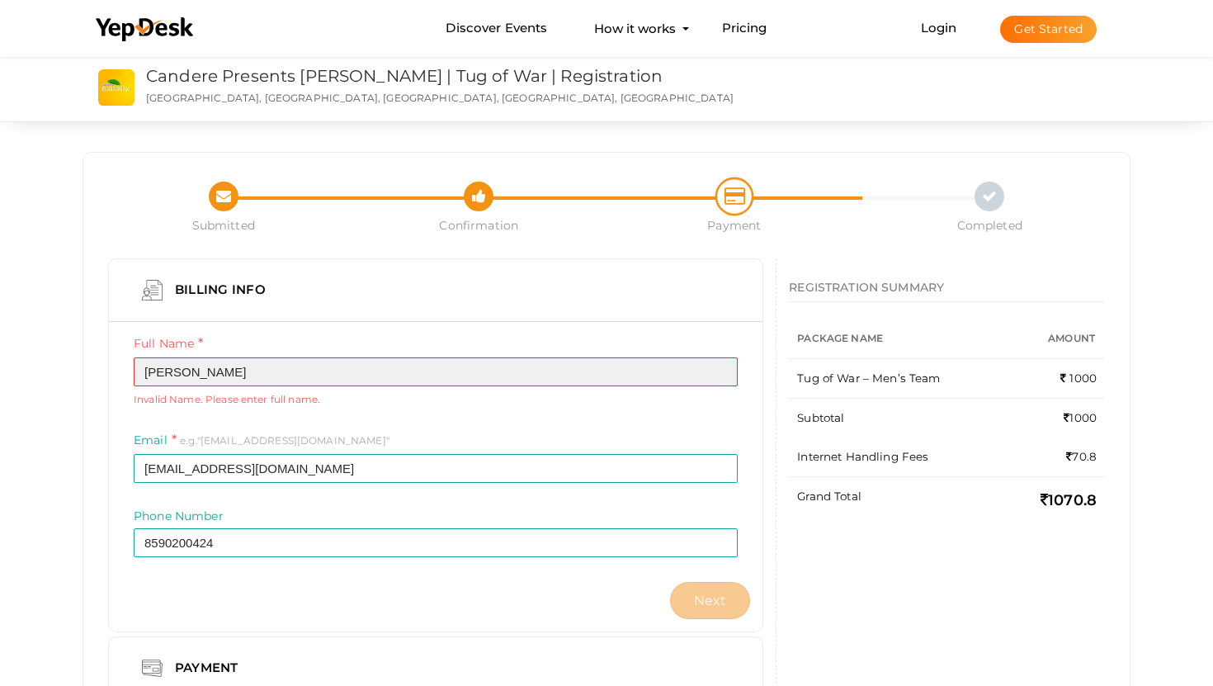
click at [286, 375] on input "[PERSON_NAME]" at bounding box center [436, 371] width 604 height 29
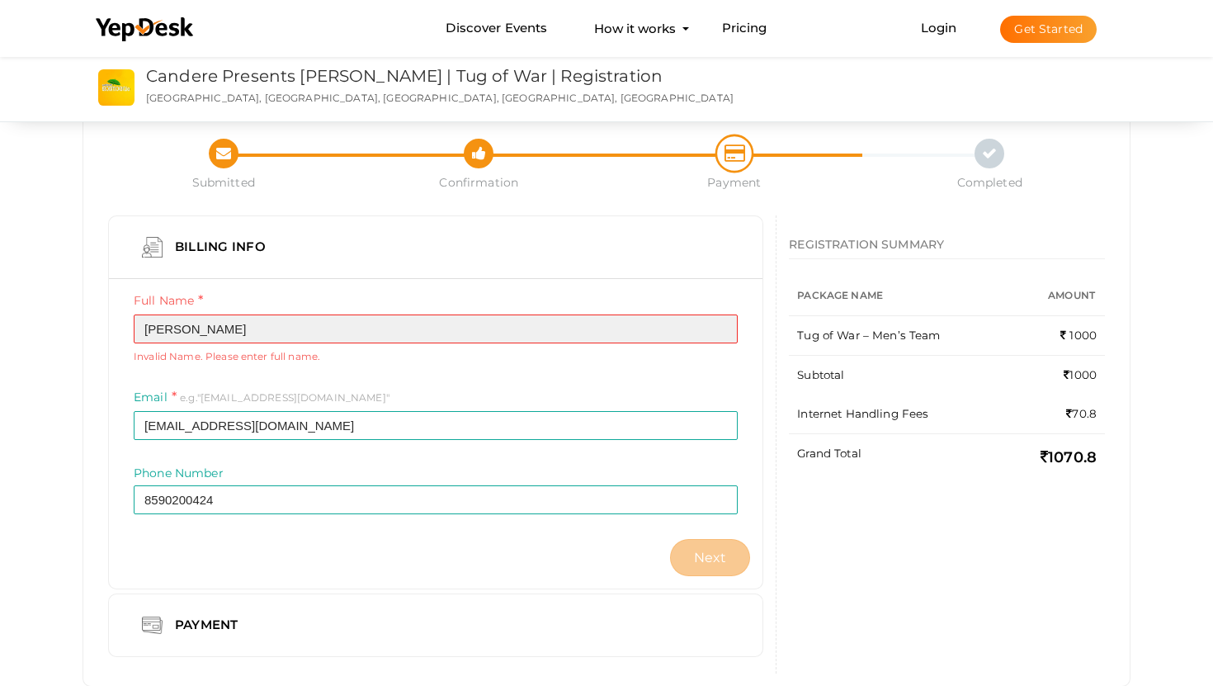
scroll to position [50, 0]
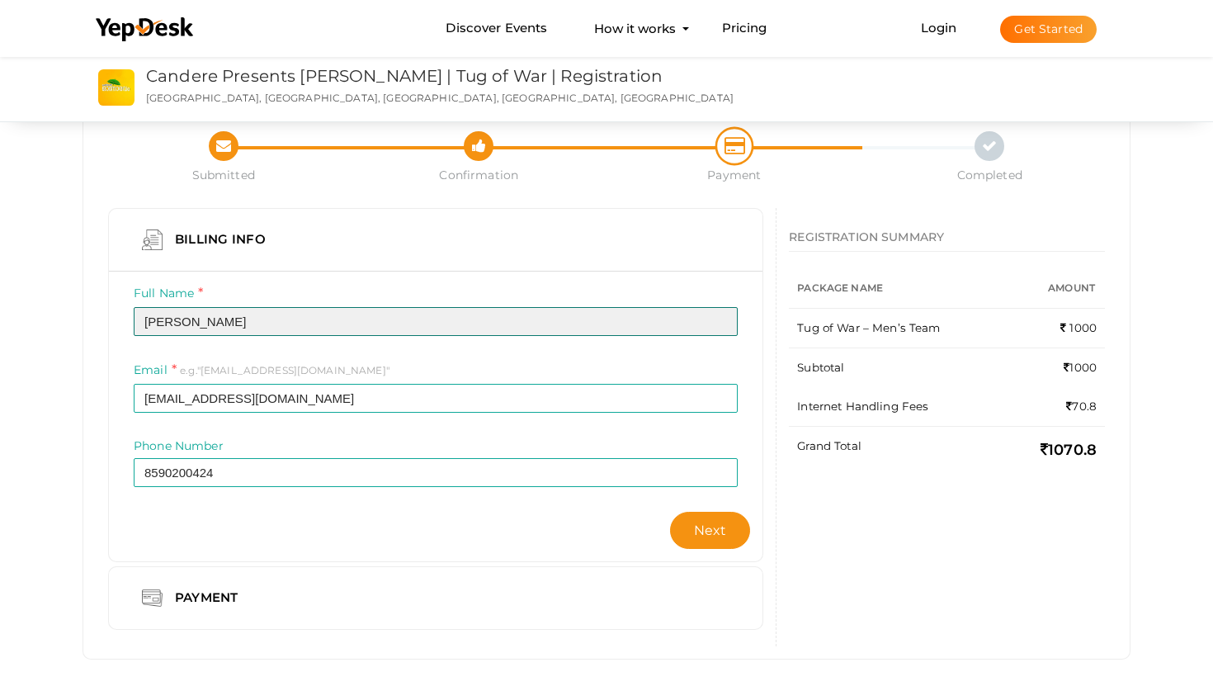
type input "[PERSON_NAME]"
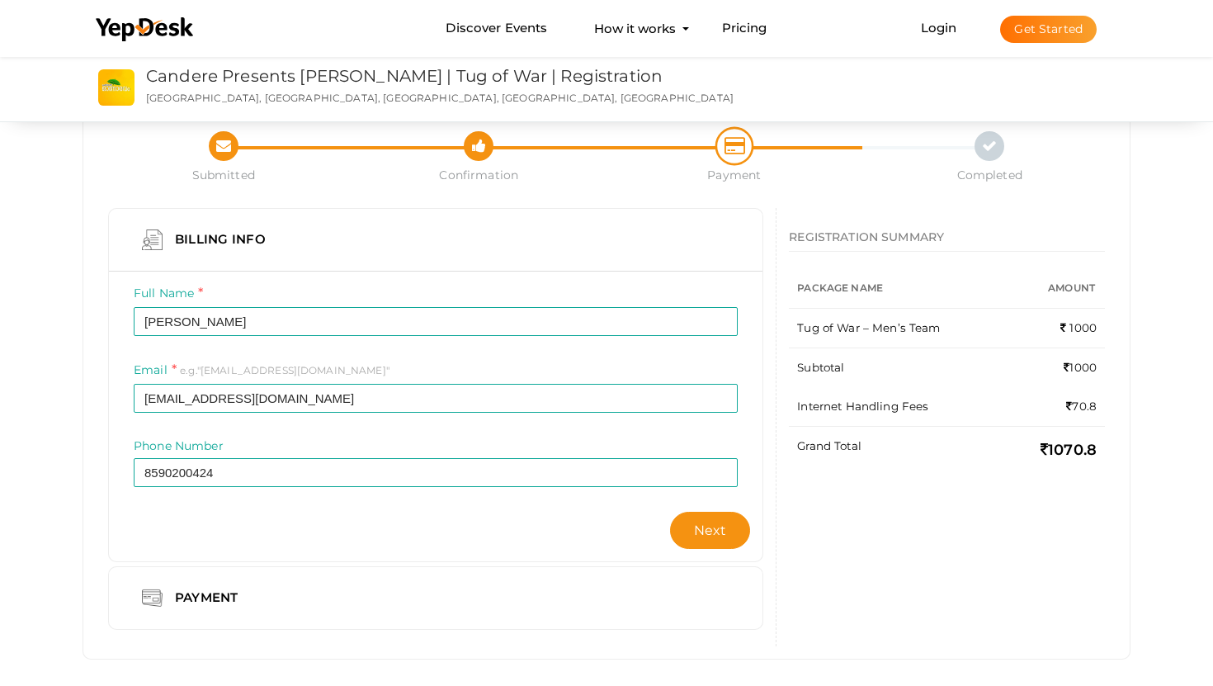
click at [219, 368] on span "e.g."[EMAIL_ADDRESS][DOMAIN_NAME]"" at bounding box center [285, 370] width 210 height 12
click at [311, 550] on div "Full Name [PERSON_NAME] Name. Please enter full name. Required. Email e.g."[EMA…" at bounding box center [435, 416] width 653 height 290
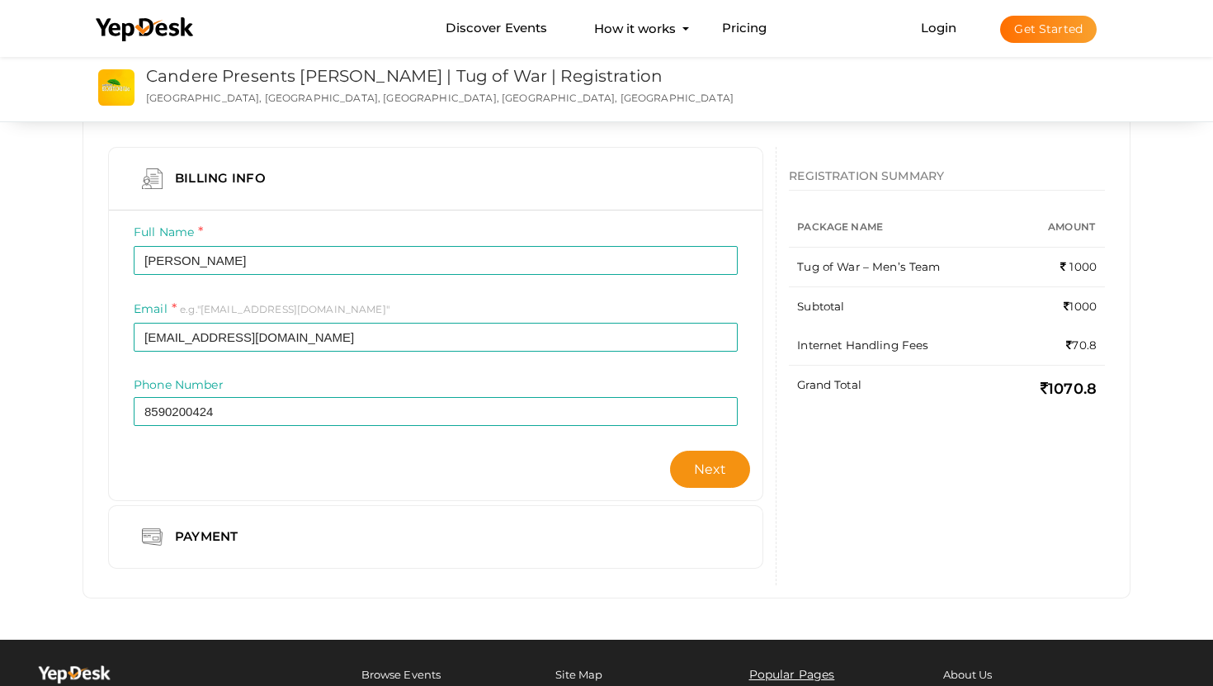
scroll to position [90, 0]
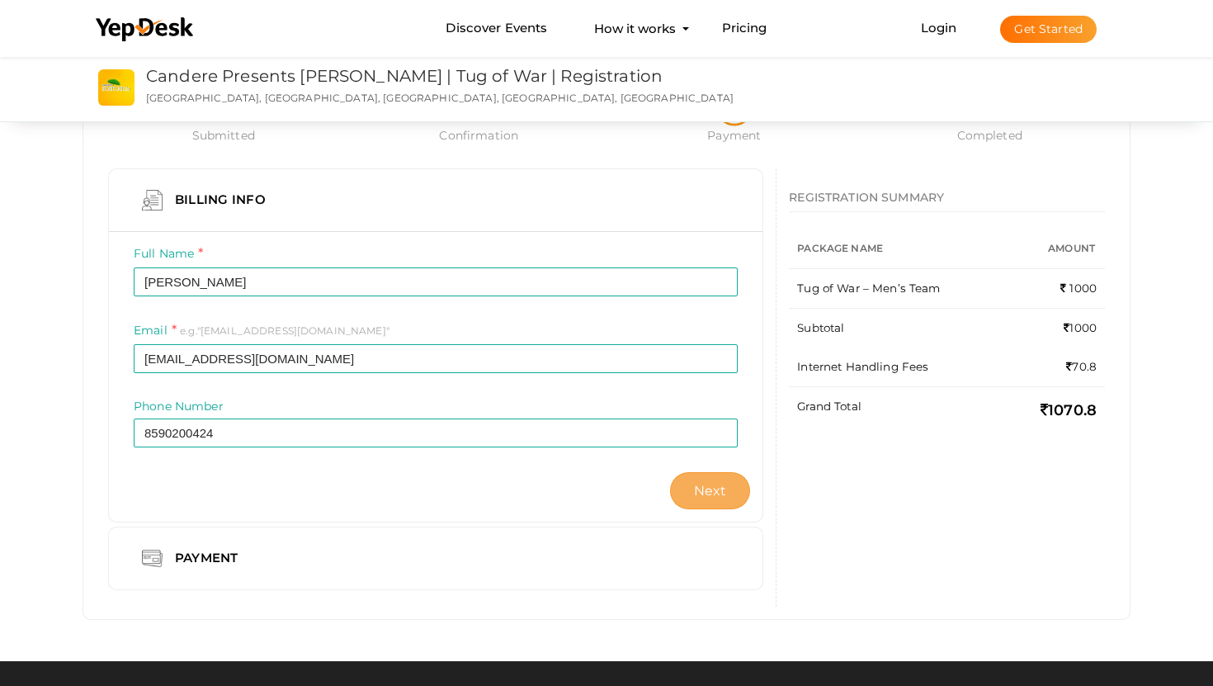
click at [724, 501] on button "Next" at bounding box center [710, 490] width 81 height 37
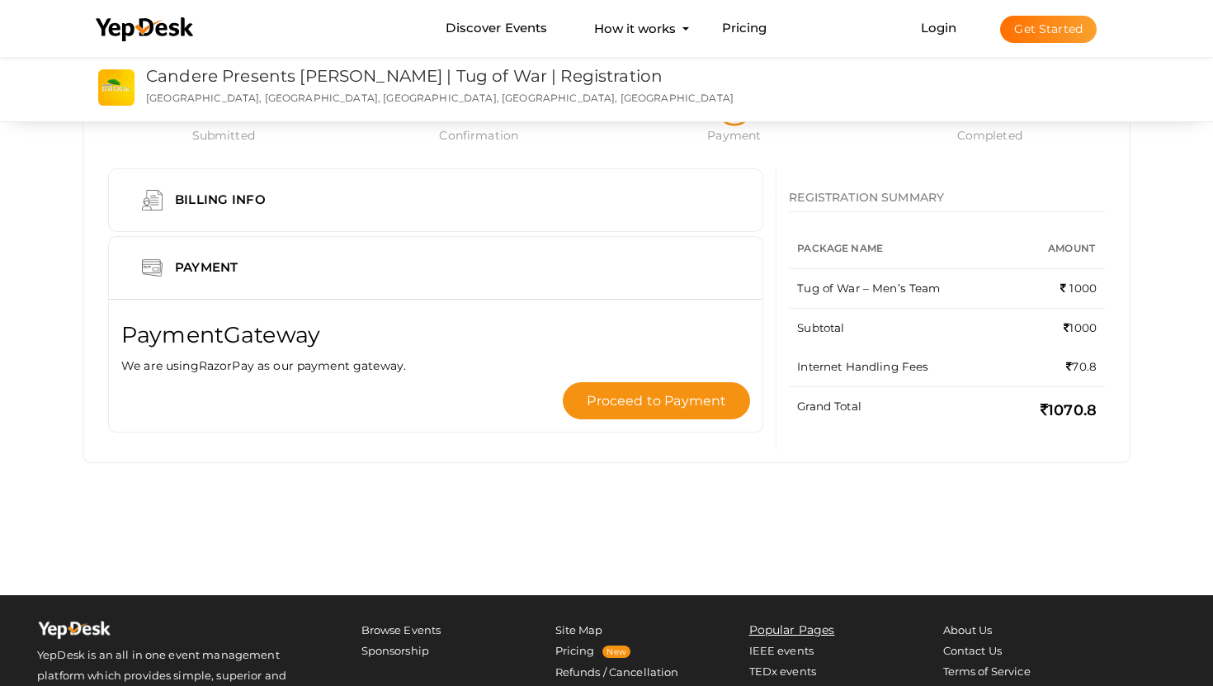
scroll to position [0, 0]
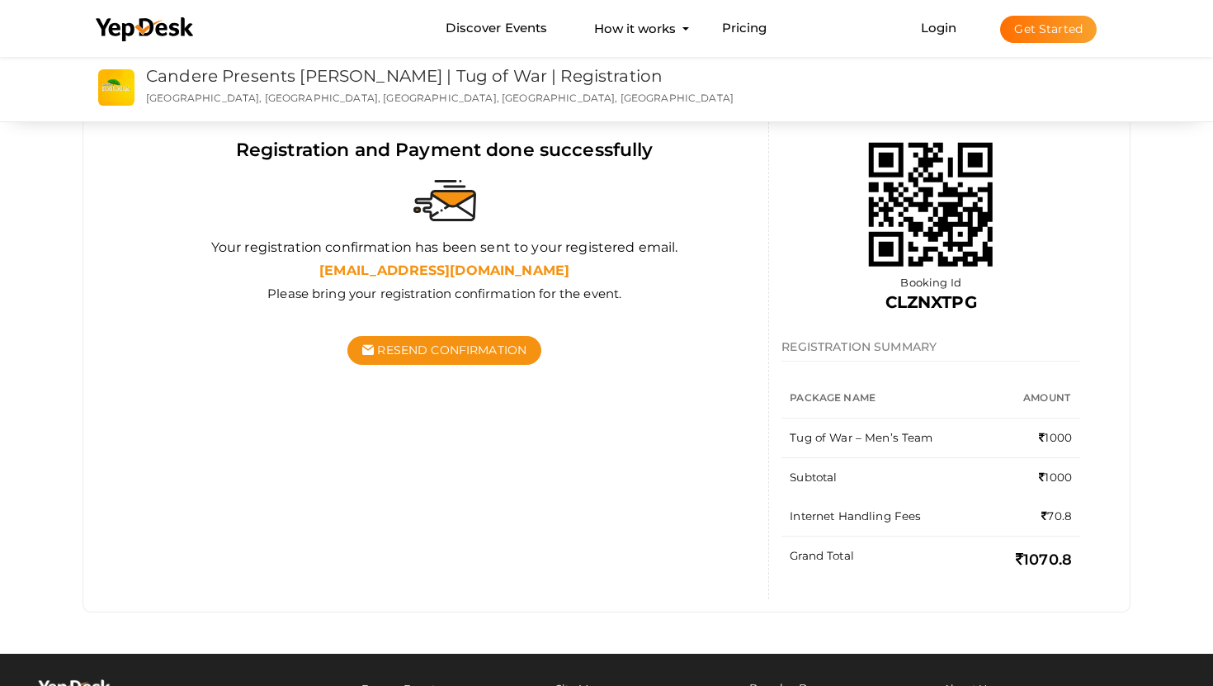
scroll to position [78, 0]
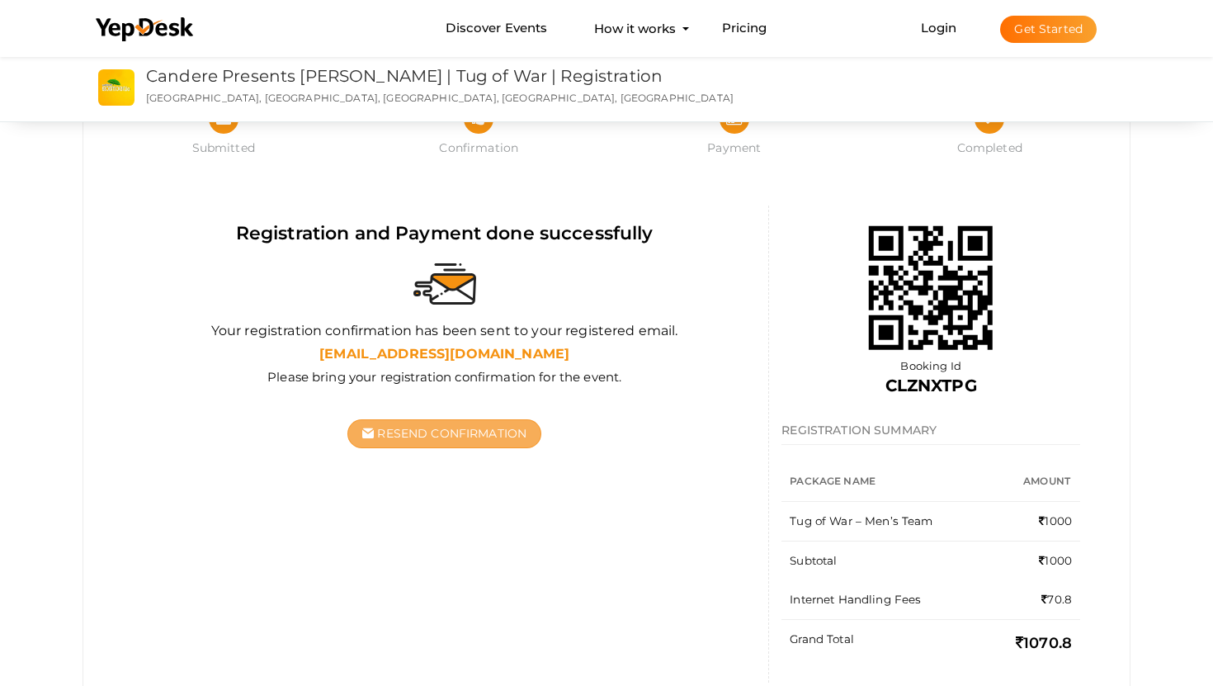
click at [500, 436] on span "Resend Confirmation" at bounding box center [451, 433] width 149 height 15
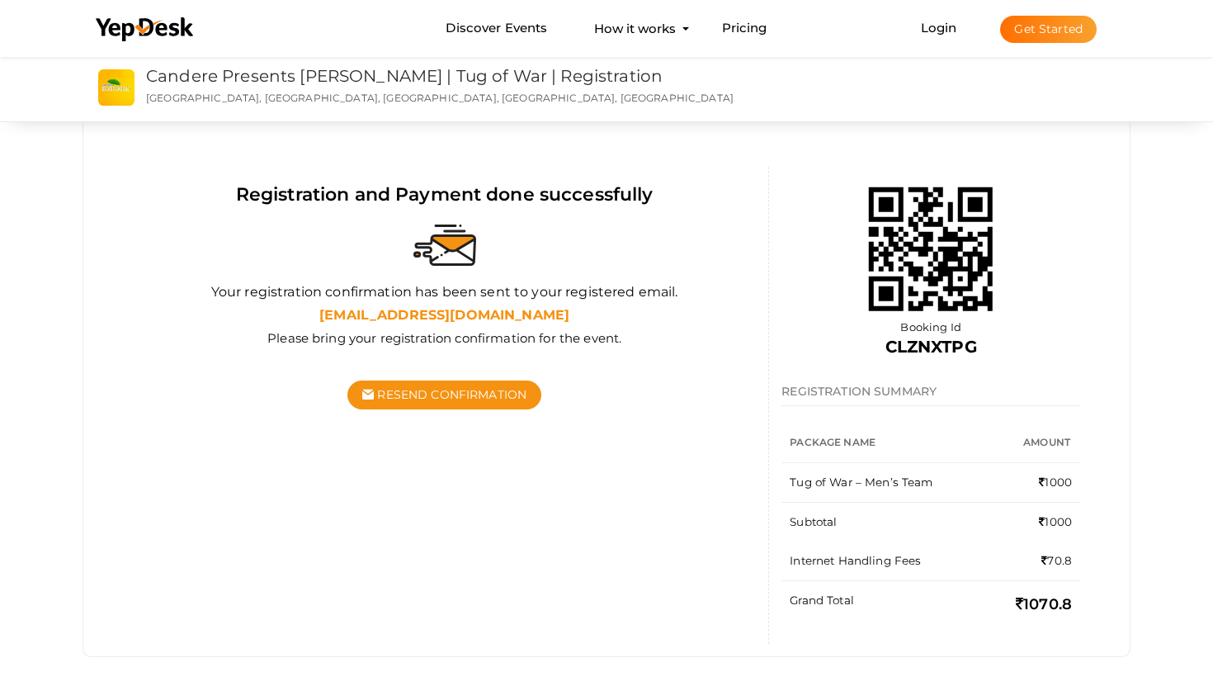
scroll to position [362, 0]
